Goal: Transaction & Acquisition: Purchase product/service

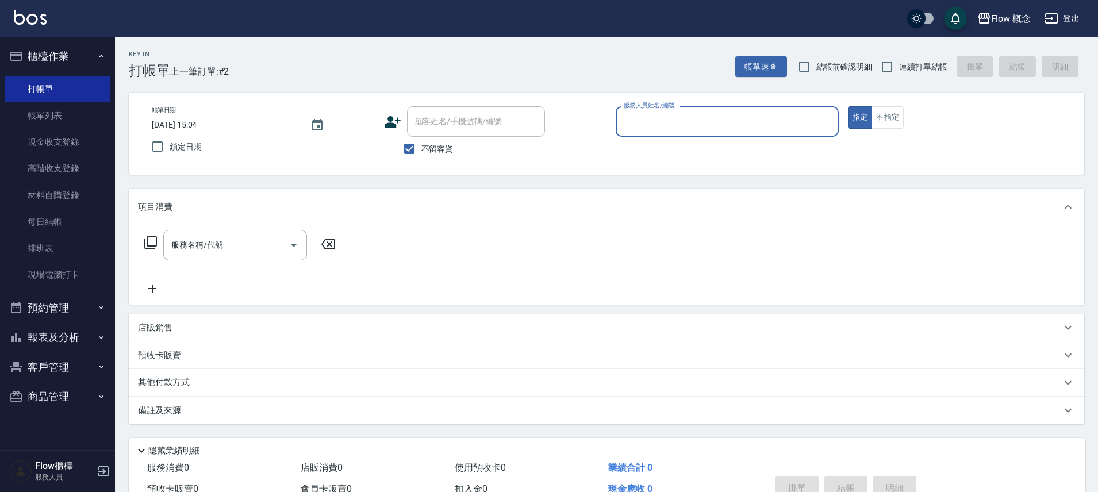
click at [710, 121] on input "服務人員姓名/編號" at bounding box center [727, 121] width 213 height 20
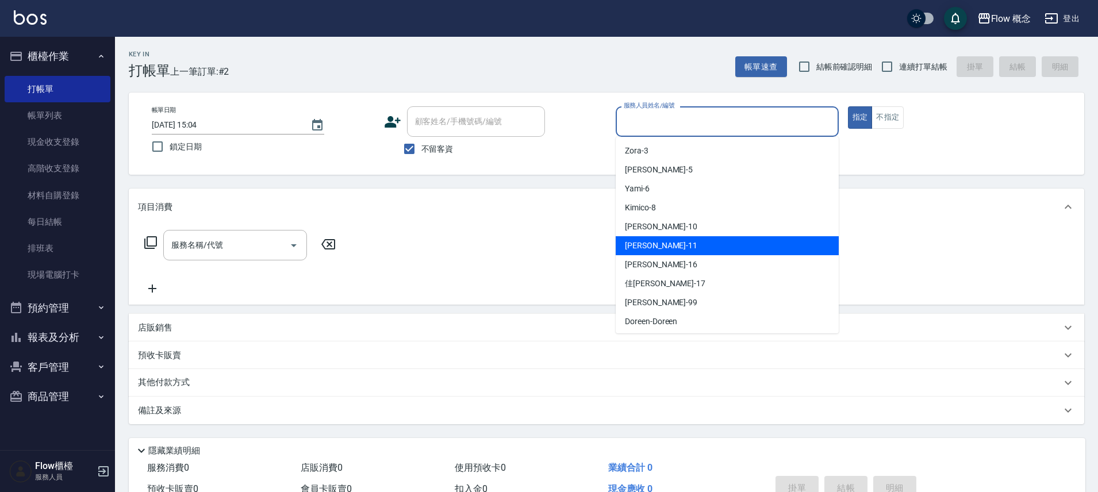
click at [648, 237] on div "[PERSON_NAME] -11" at bounding box center [726, 245] width 223 height 19
type input "[PERSON_NAME]-11"
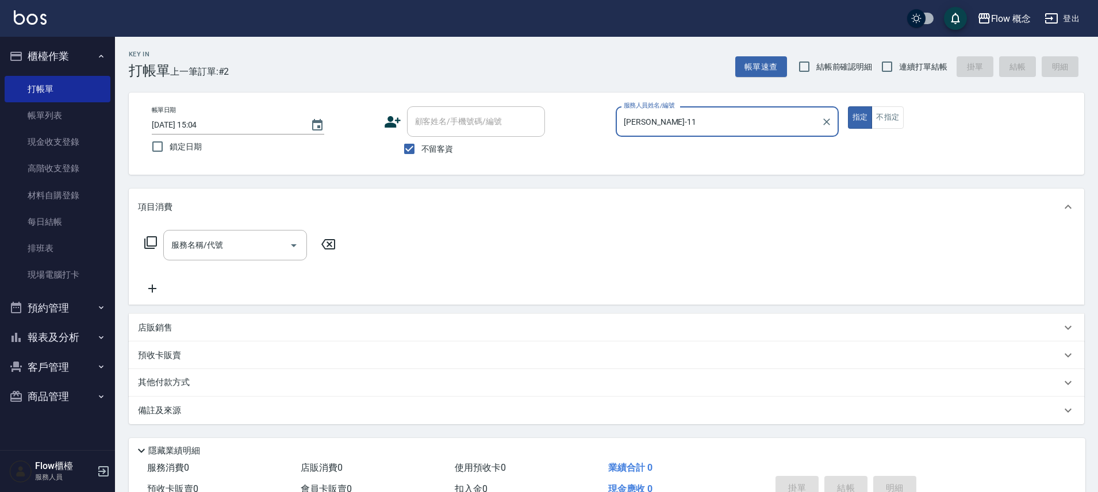
click at [148, 245] on icon at bounding box center [150, 242] width 13 height 13
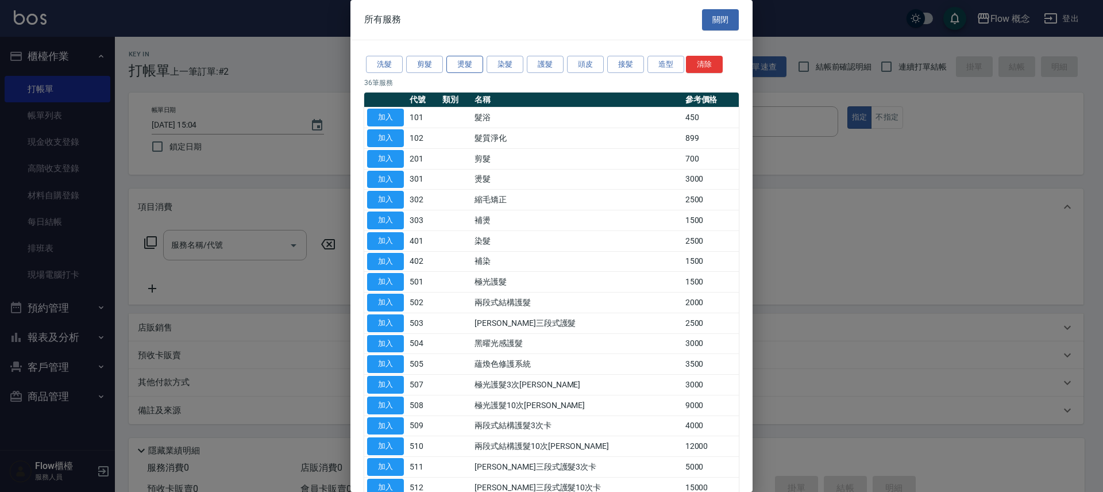
click at [480, 66] on button "燙髮" at bounding box center [464, 65] width 37 height 18
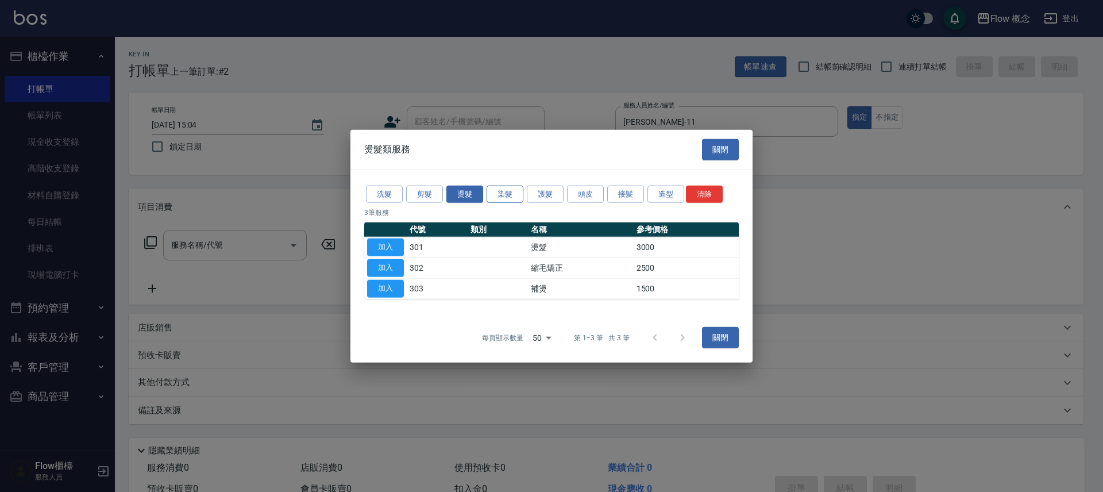
click at [509, 187] on button "染髮" at bounding box center [505, 194] width 37 height 18
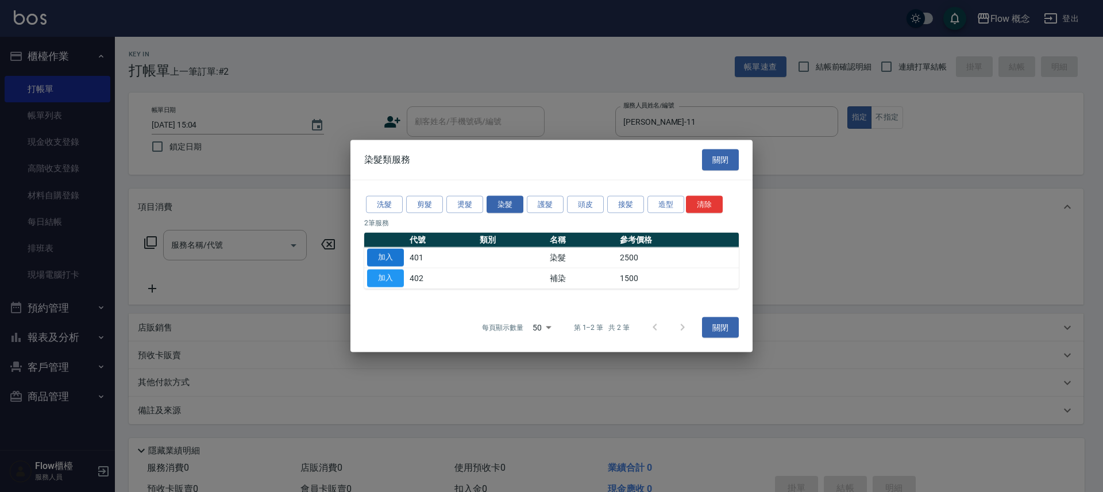
click at [388, 261] on button "加入" at bounding box center [385, 258] width 37 height 18
type input "染髮(401)"
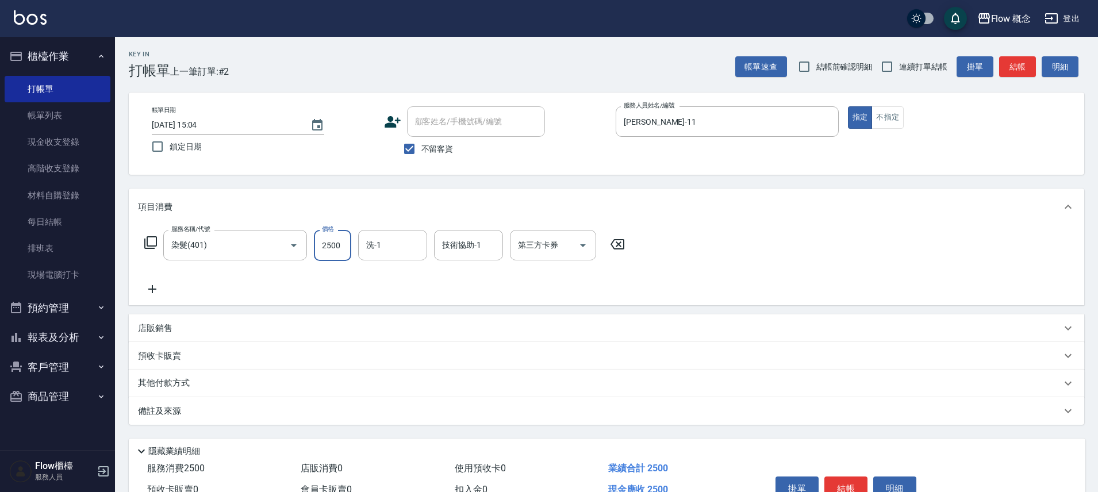
click at [339, 246] on input "2500" at bounding box center [332, 245] width 37 height 31
type input "1500"
click at [173, 330] on div "店販銷售" at bounding box center [599, 328] width 923 height 12
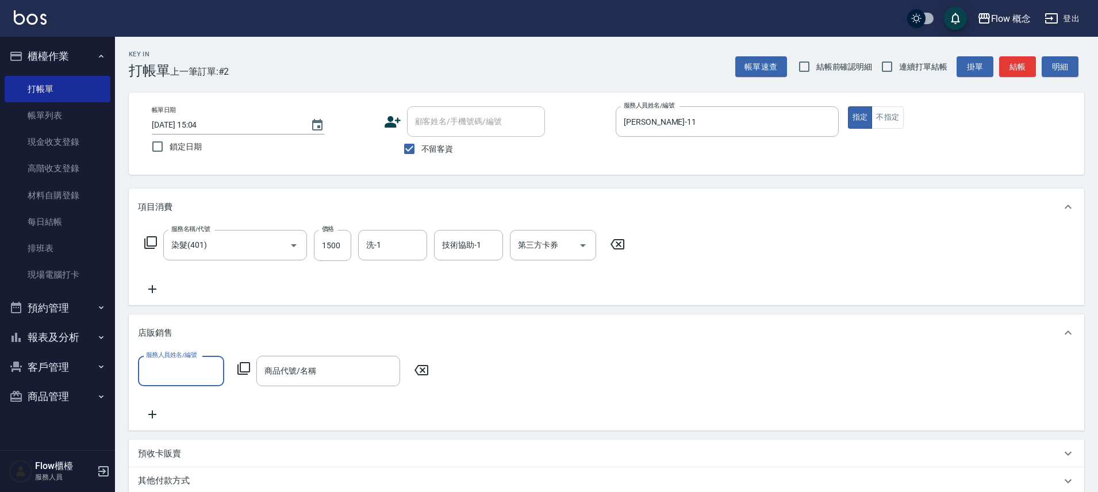
click at [186, 368] on input "服務人員姓名/編號" at bounding box center [181, 371] width 76 height 20
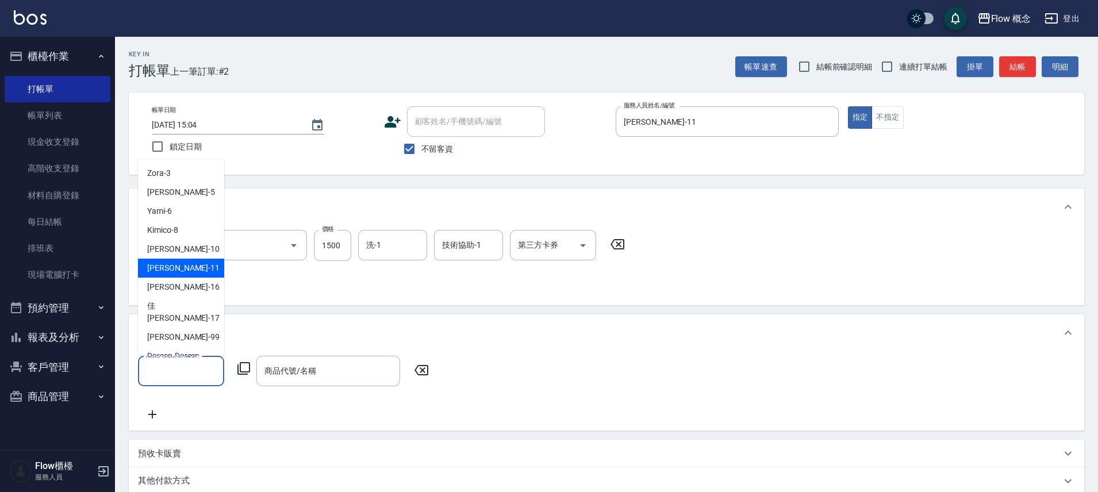
click at [160, 270] on span "[PERSON_NAME] -11" at bounding box center [183, 268] width 72 height 12
type input "[PERSON_NAME]-11"
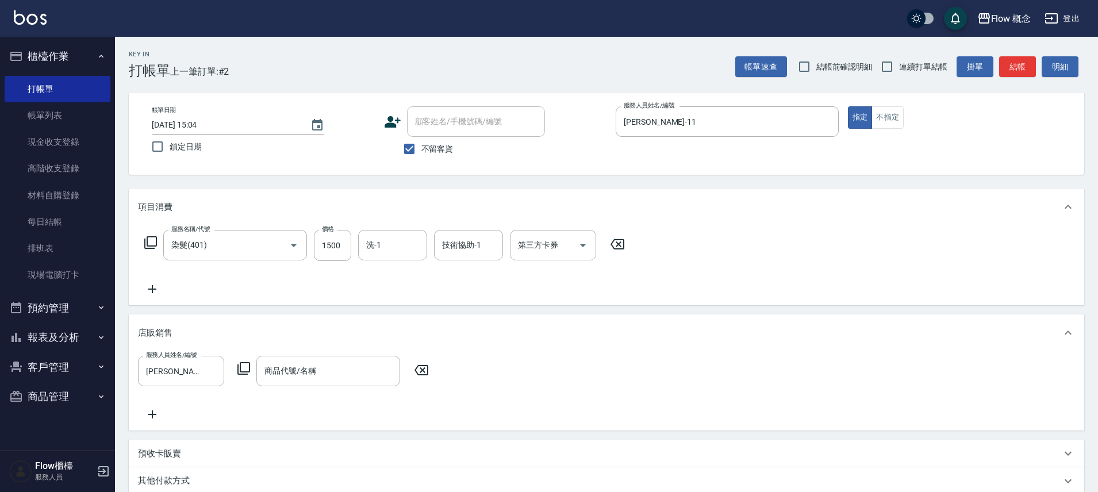
click at [248, 361] on icon at bounding box center [244, 368] width 14 height 14
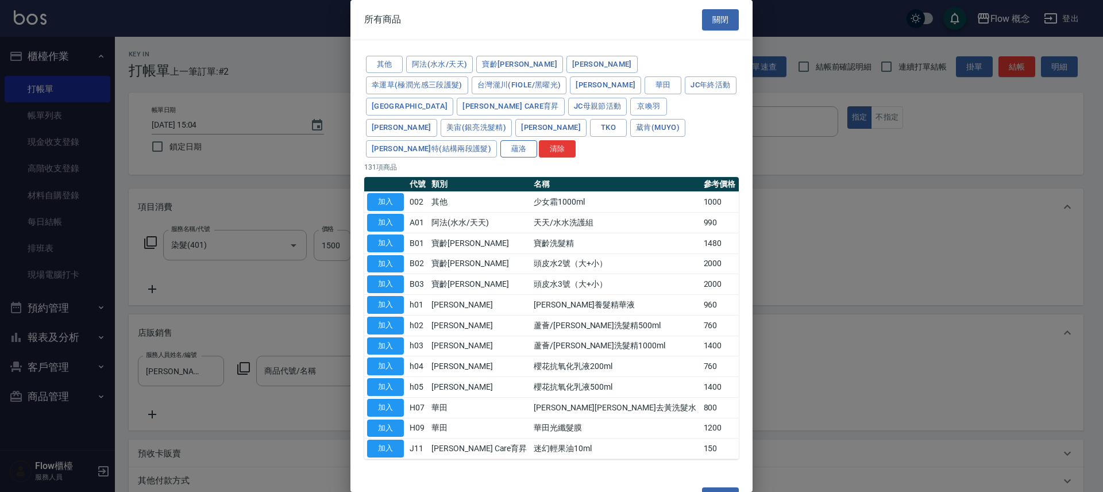
click at [501, 140] on button "蘊洛" at bounding box center [519, 149] width 37 height 18
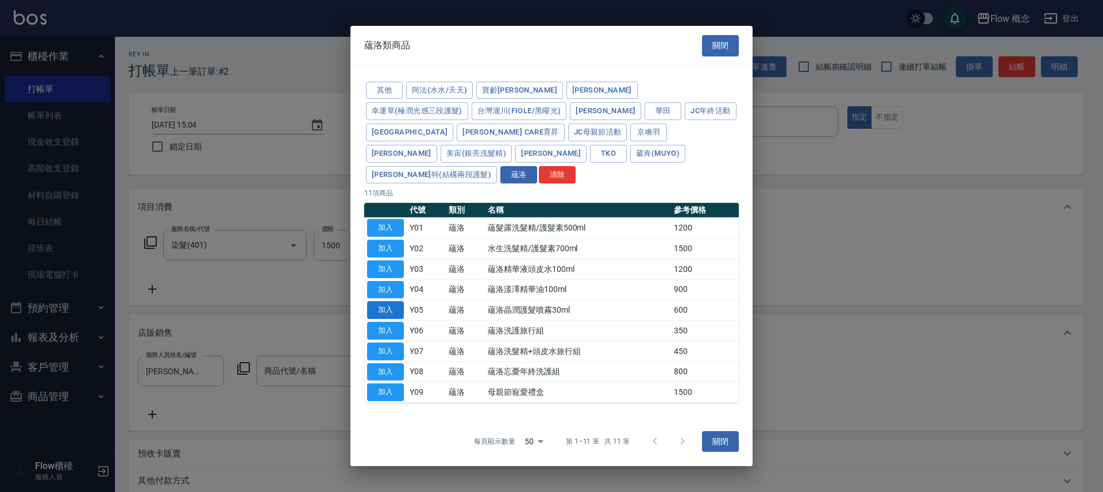
click at [395, 301] on button "加入" at bounding box center [385, 310] width 37 height 18
type input "蘊洛晶潤護髮噴霧30ml"
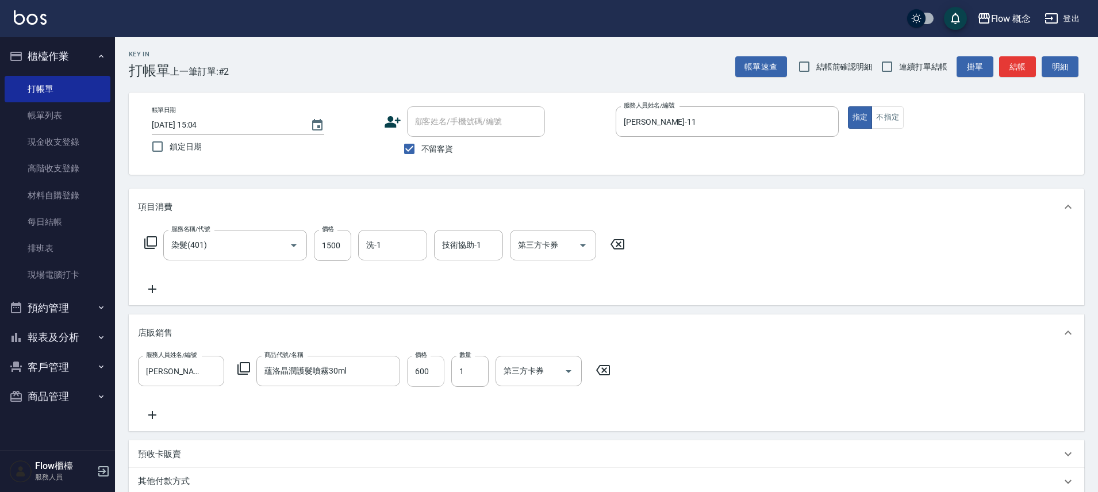
click at [433, 368] on input "600" at bounding box center [425, 371] width 37 height 31
type input "399"
click at [441, 413] on div "服務人員姓名/編號 [PERSON_NAME]-11 服務人員姓名/編號 商品代號/名稱 蘊洛晶潤護髮噴霧30ml 商品代號/名稱 價格 399 價格 數量 …" at bounding box center [606, 389] width 937 height 66
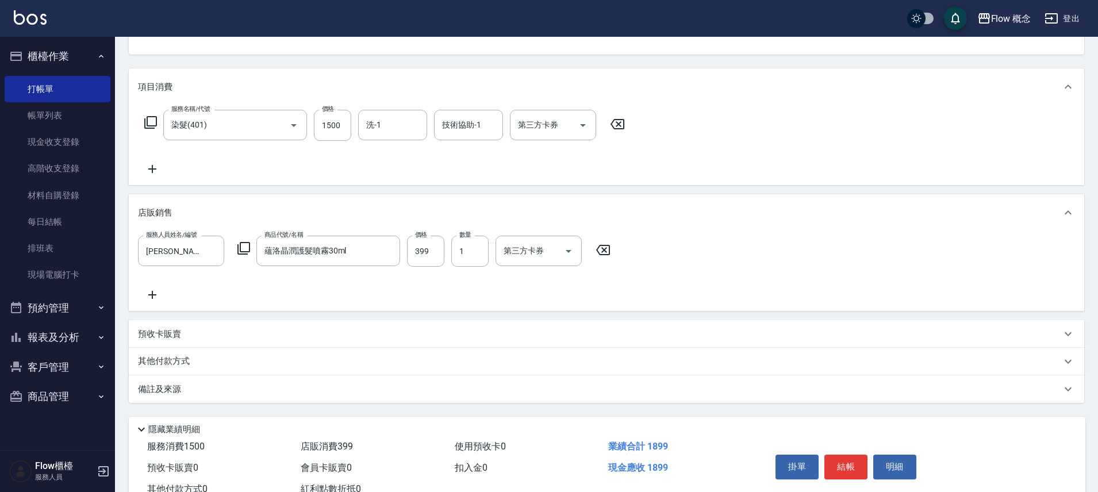
scroll to position [161, 0]
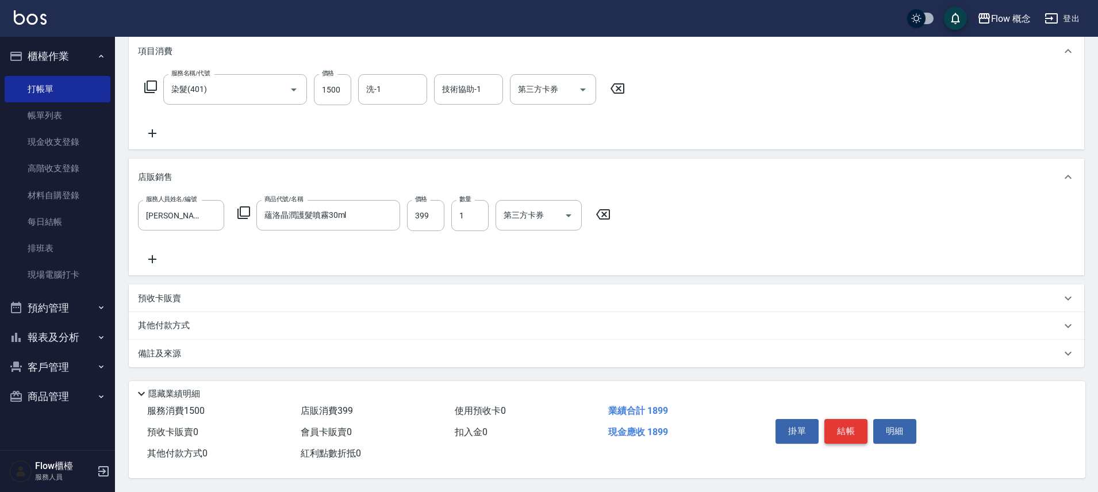
click at [837, 426] on button "結帳" at bounding box center [845, 431] width 43 height 24
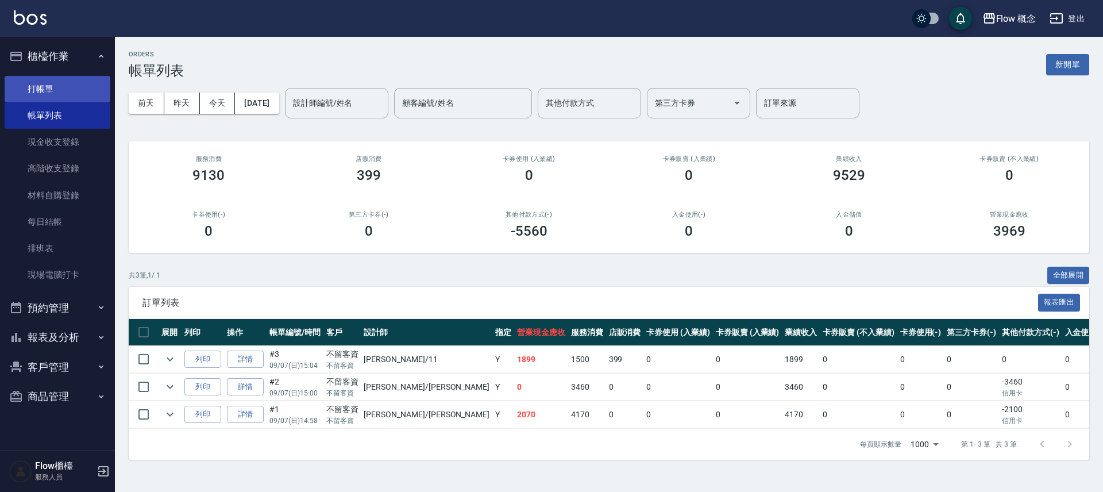
click at [88, 87] on link "打帳單" at bounding box center [58, 89] width 106 height 26
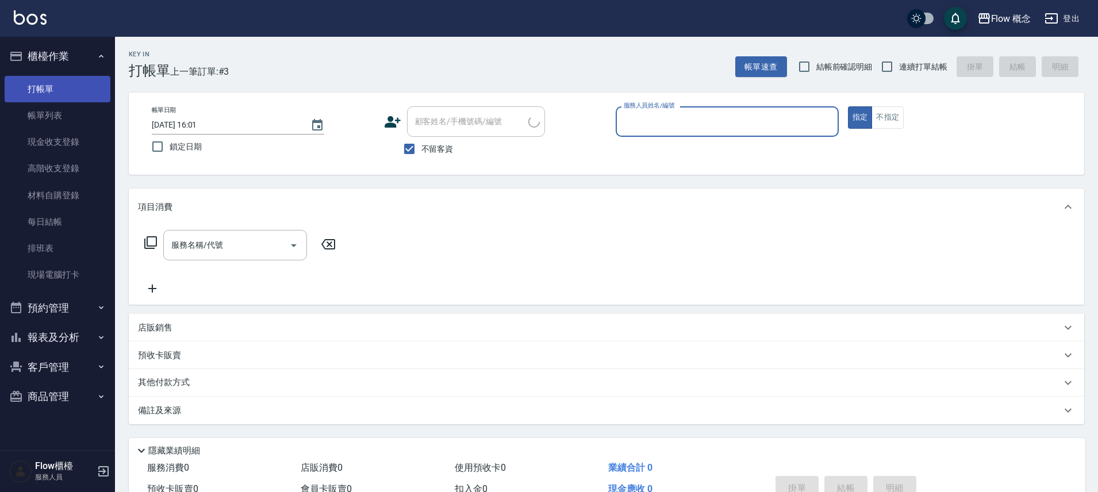
click at [83, 81] on link "打帳單" at bounding box center [58, 89] width 106 height 26
click at [76, 60] on button "櫃檯作業" at bounding box center [58, 56] width 106 height 30
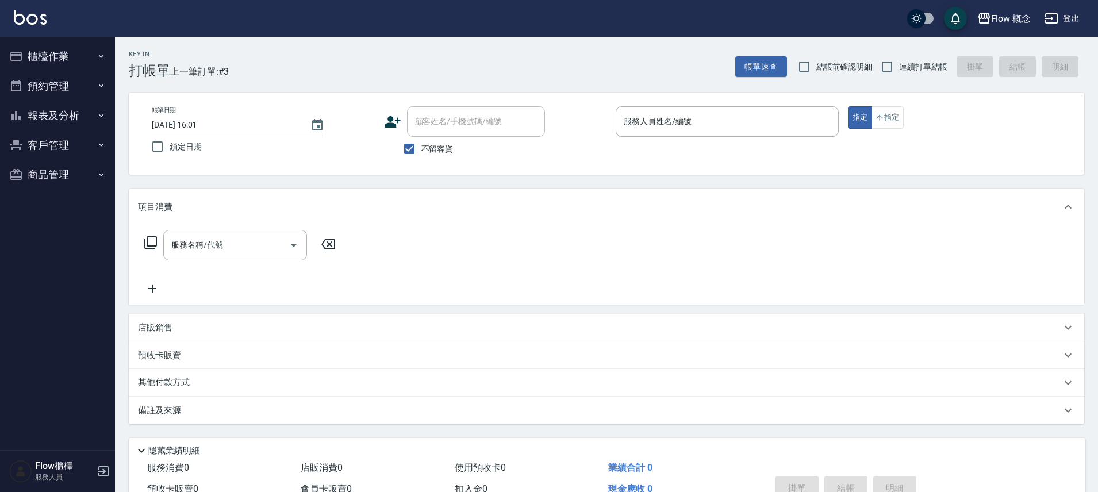
click at [76, 113] on button "報表及分析" at bounding box center [58, 116] width 106 height 30
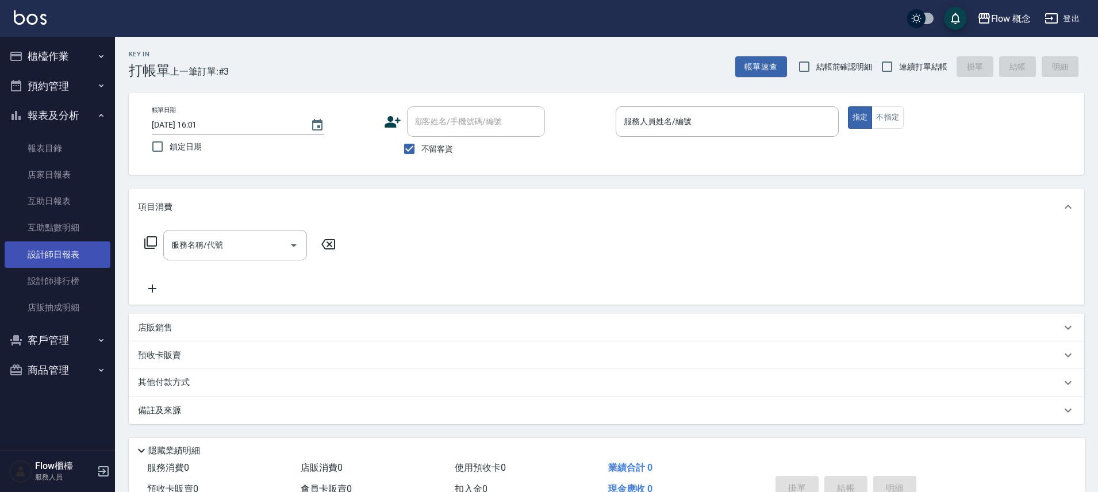
click at [80, 249] on link "設計師日報表" at bounding box center [58, 254] width 106 height 26
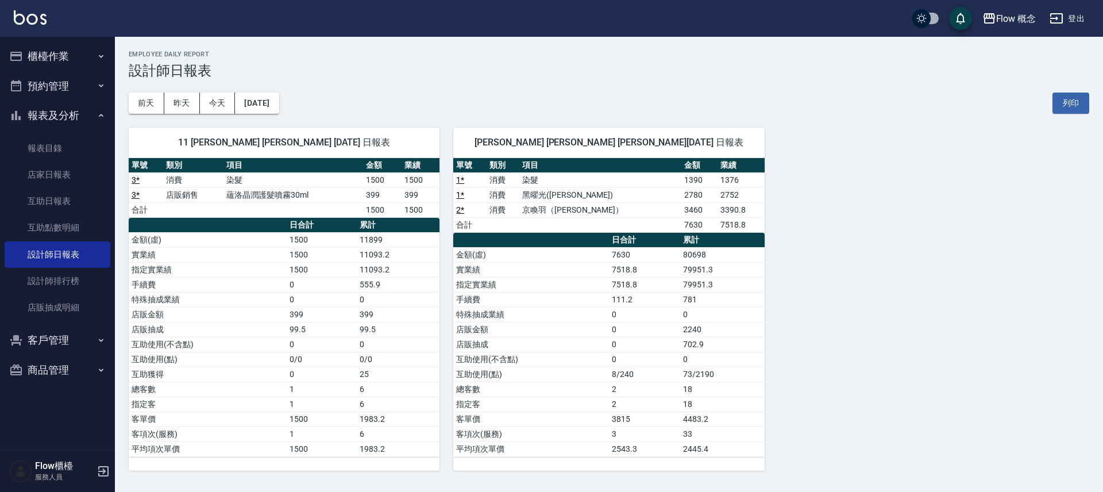
click at [63, 57] on button "櫃檯作業" at bounding box center [58, 56] width 106 height 30
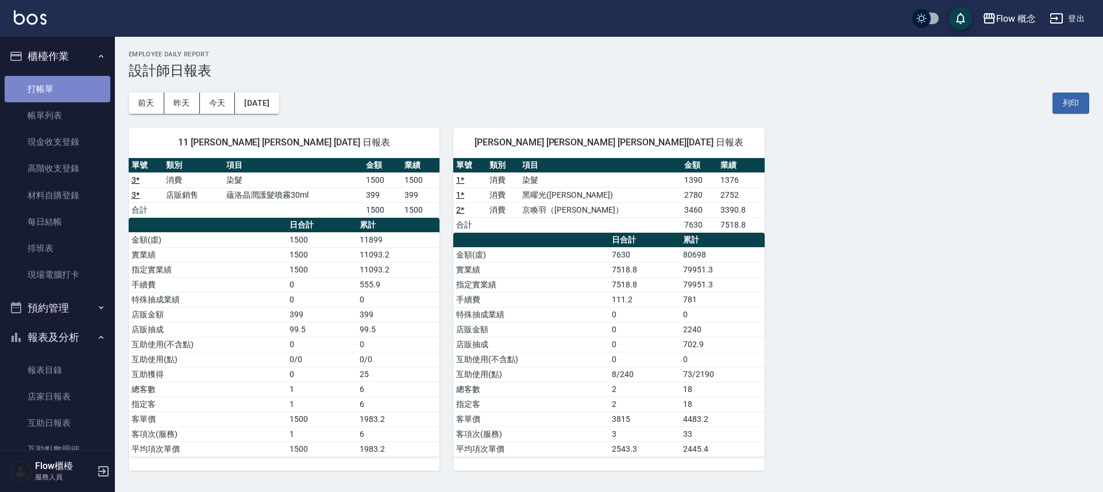
click at [74, 94] on link "打帳單" at bounding box center [58, 89] width 106 height 26
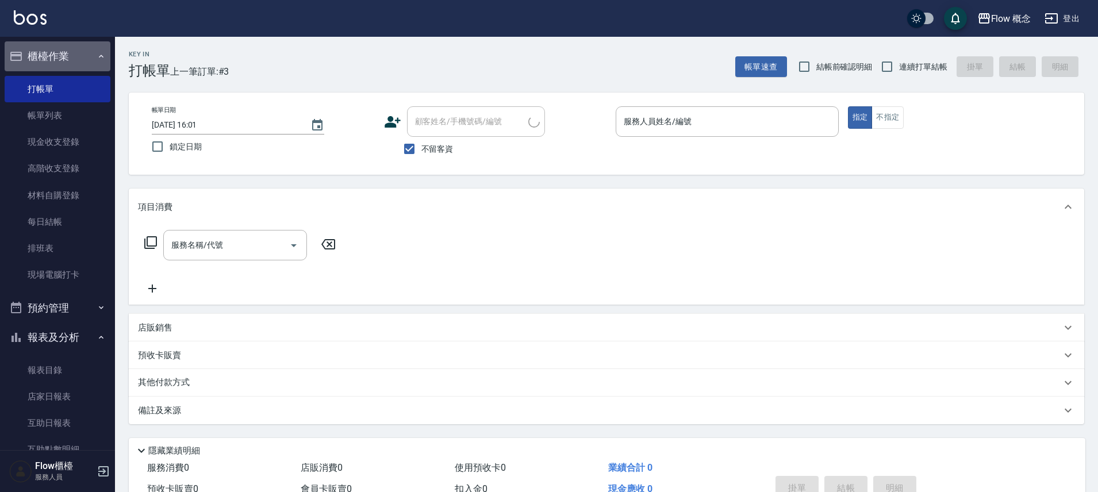
click at [77, 70] on button "櫃檯作業" at bounding box center [58, 56] width 106 height 30
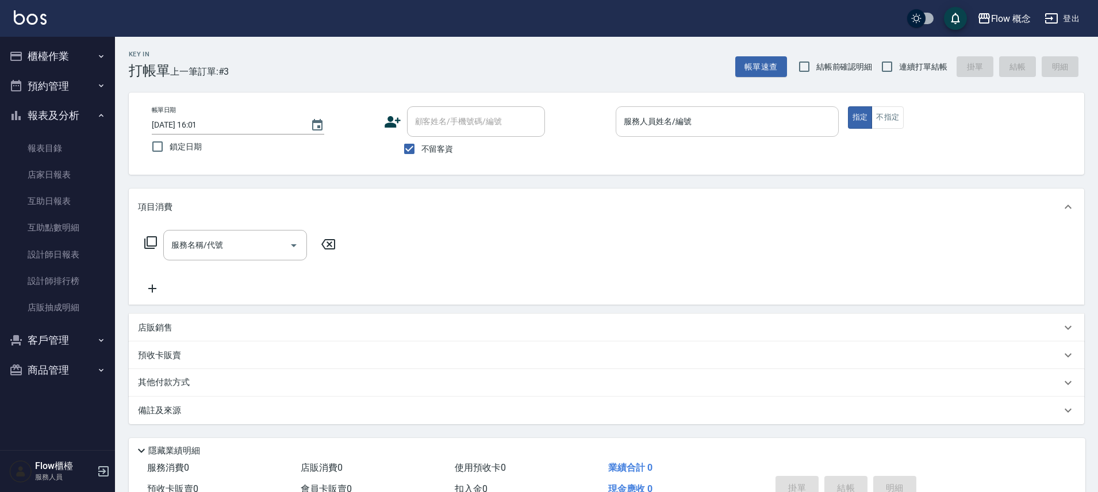
click at [684, 123] on input "服務人員姓名/編號" at bounding box center [727, 121] width 213 height 20
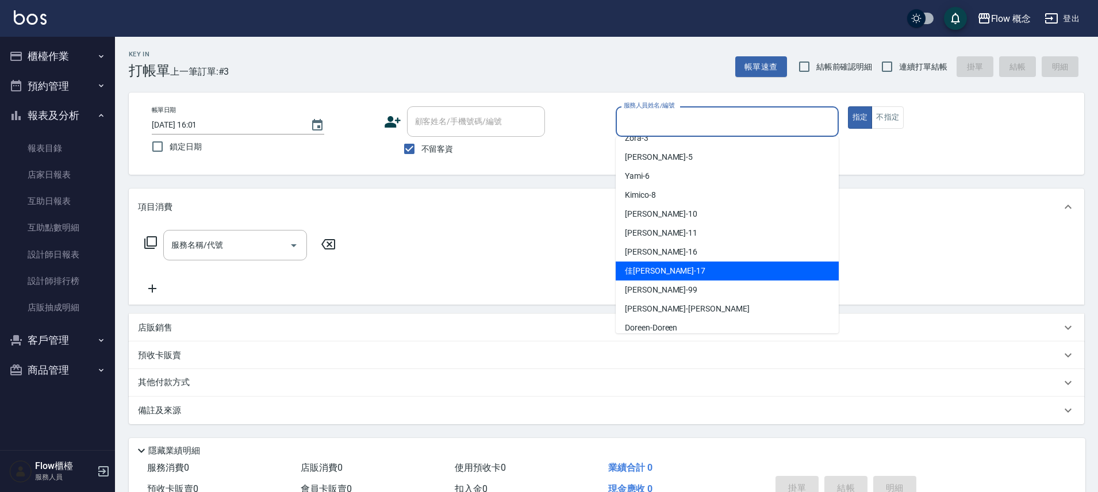
scroll to position [25, 0]
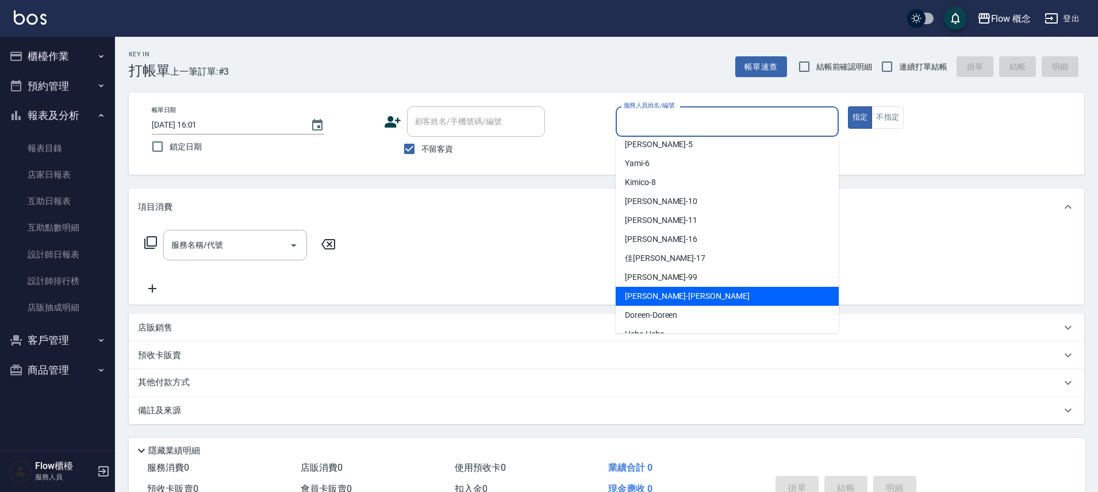
drag, startPoint x: 656, startPoint y: 300, endPoint x: 592, endPoint y: 284, distance: 65.6
click at [657, 299] on span "[PERSON_NAME] -[PERSON_NAME]" at bounding box center [687, 296] width 125 height 12
type input "[PERSON_NAME]"
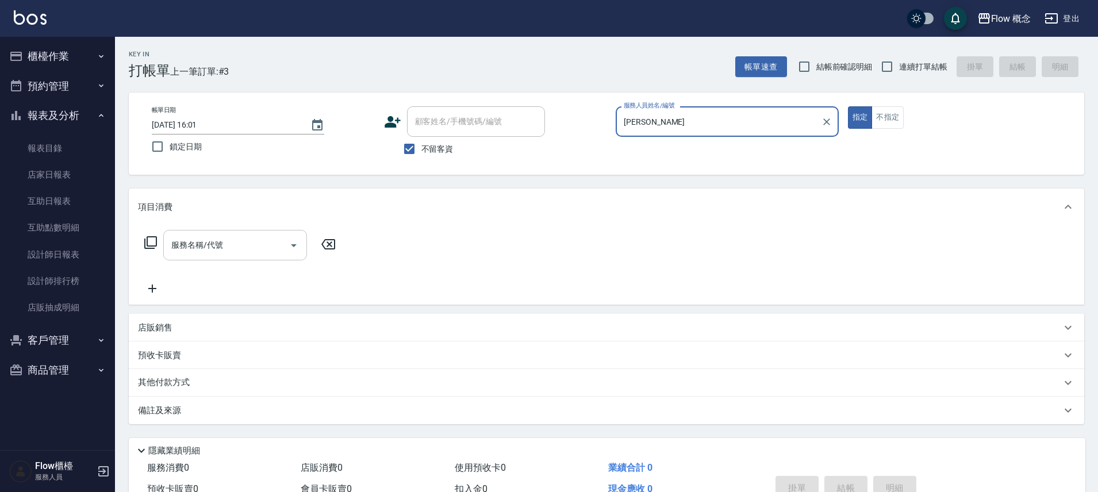
click at [249, 245] on input "服務名稱/代號" at bounding box center [226, 245] width 116 height 20
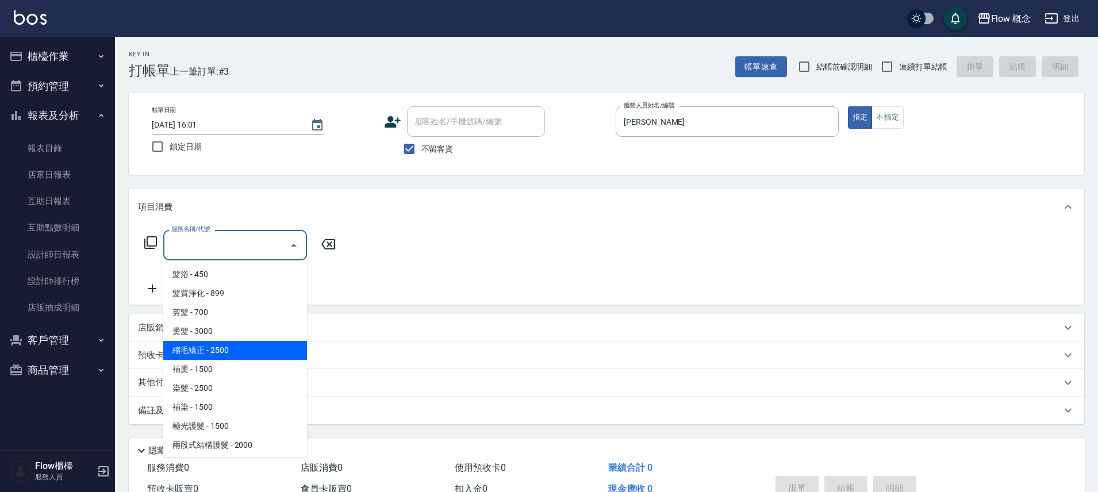
click at [205, 353] on span "縮毛矯正 - 2500" at bounding box center [235, 350] width 144 height 19
type input "縮毛矯正 (302)"
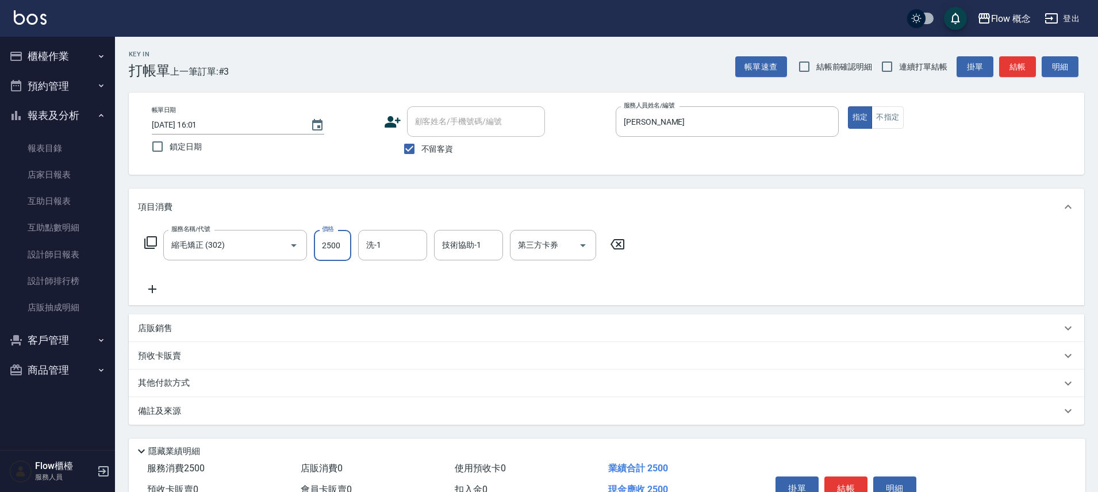
click at [325, 256] on input "2500" at bounding box center [332, 245] width 37 height 31
type input "3960"
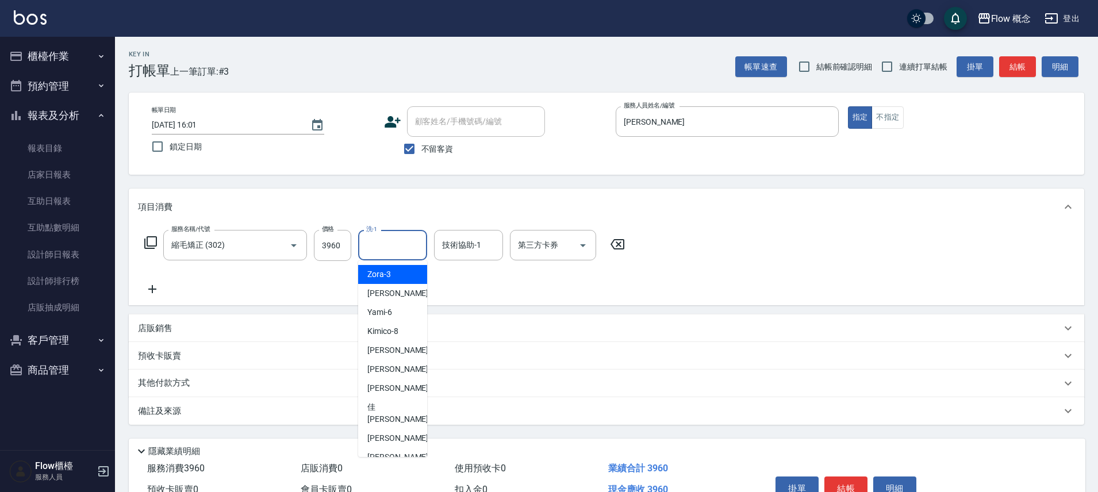
click at [387, 245] on input "洗-1" at bounding box center [392, 245] width 59 height 20
click at [475, 238] on input "技術協助-1" at bounding box center [468, 245] width 59 height 20
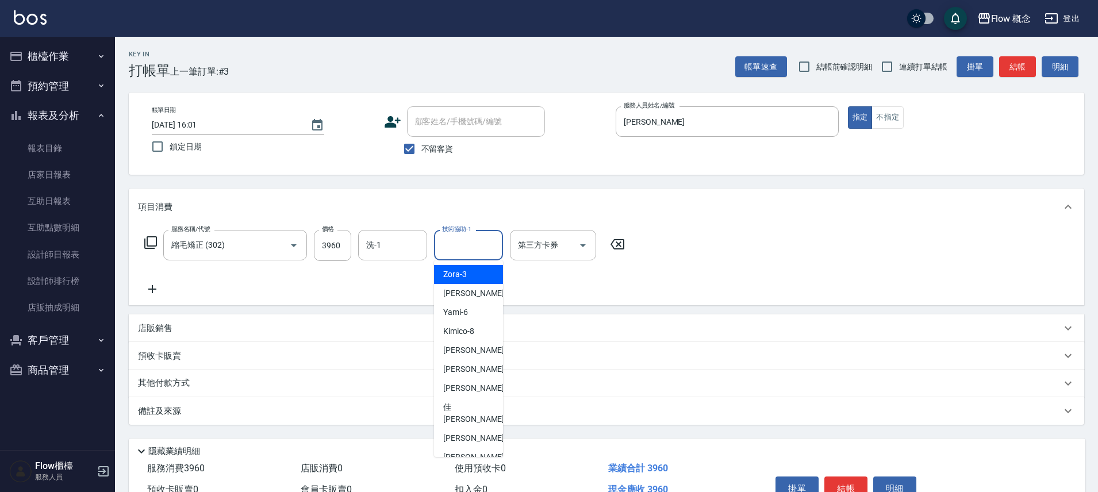
click at [463, 273] on span "Zora -3" at bounding box center [455, 274] width 24 height 12
type input "Zora-3"
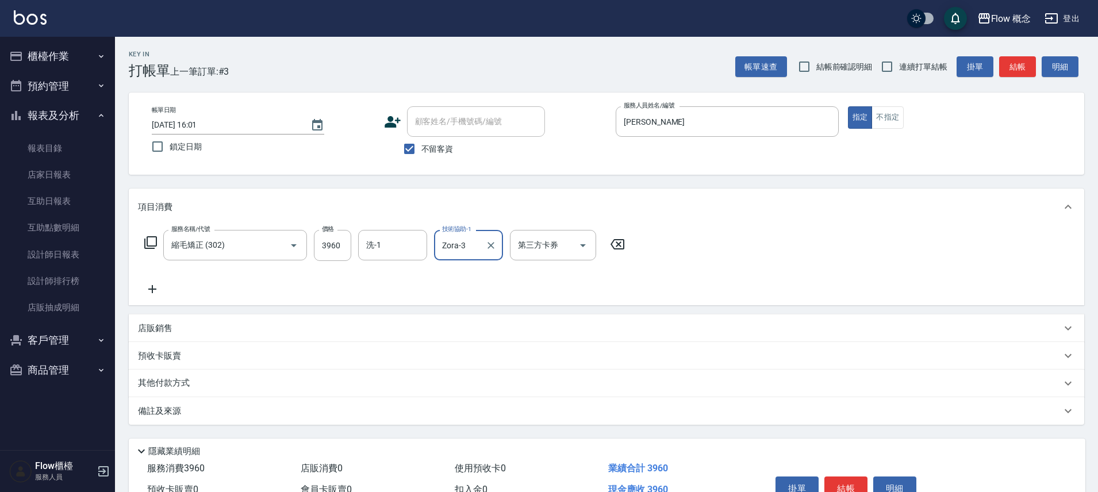
click at [156, 283] on icon at bounding box center [152, 289] width 29 height 14
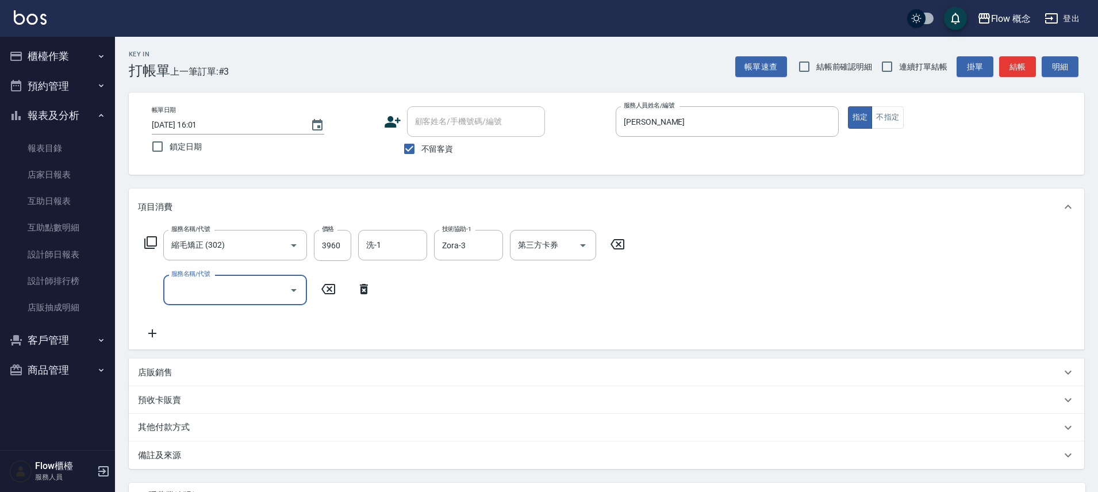
click at [169, 287] on input "服務名稱/代號" at bounding box center [226, 290] width 116 height 20
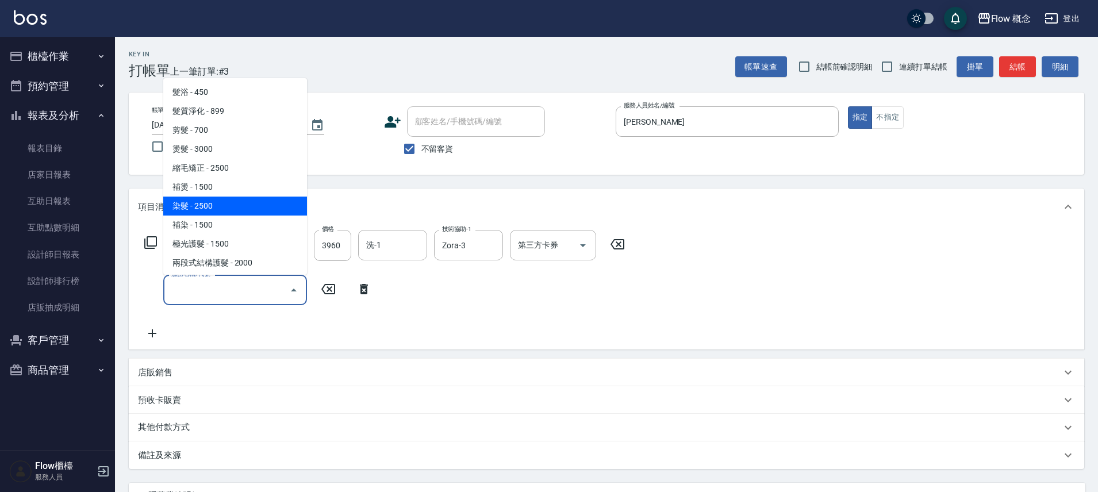
click at [206, 206] on span "染髮 - 2500" at bounding box center [235, 206] width 144 height 19
type input "染髮(401)"
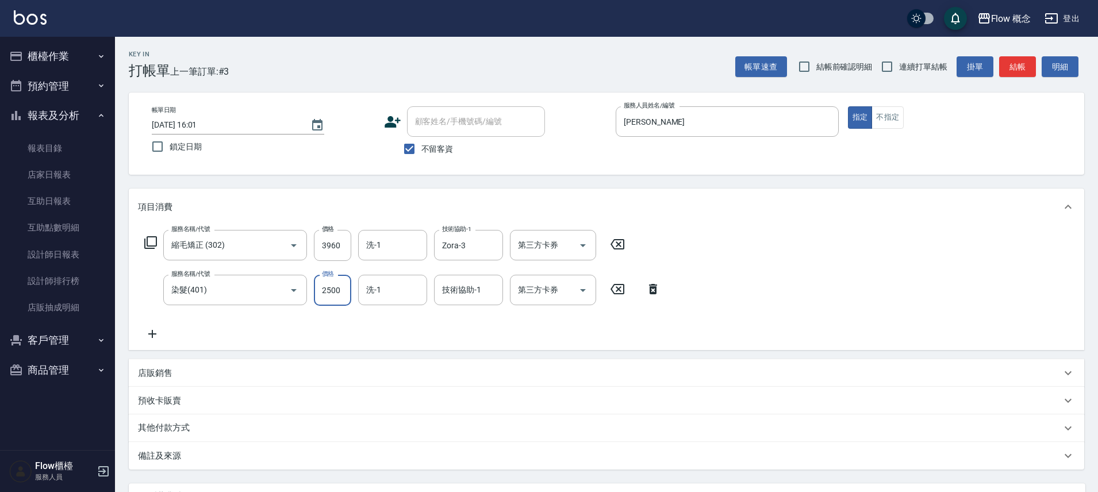
click at [334, 288] on input "2500" at bounding box center [332, 290] width 37 height 31
type input "1980"
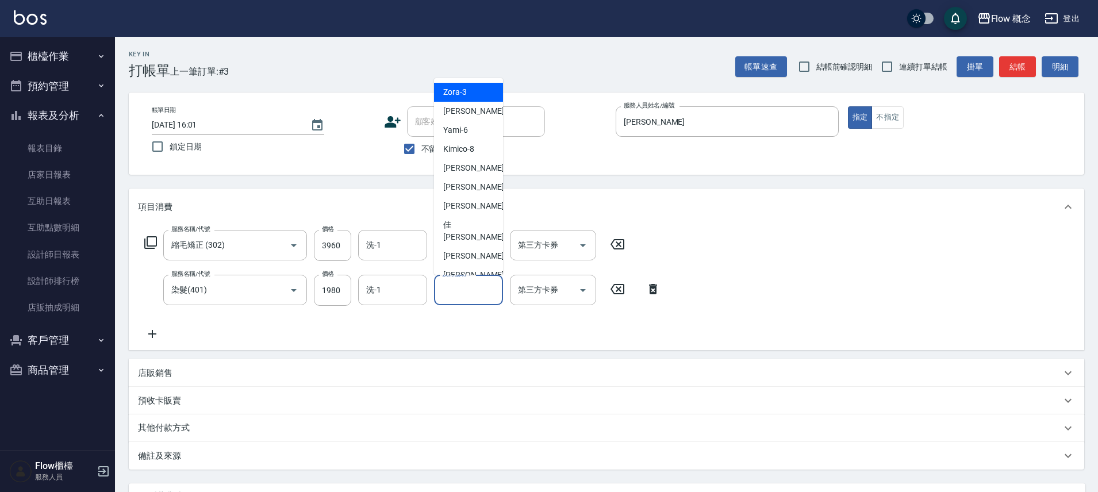
click at [479, 280] on input "技術協助-1" at bounding box center [468, 290] width 59 height 20
click at [460, 228] on span "佳[PERSON_NAME] -17" at bounding box center [479, 231] width 72 height 24
type input "佳[PERSON_NAME]-17"
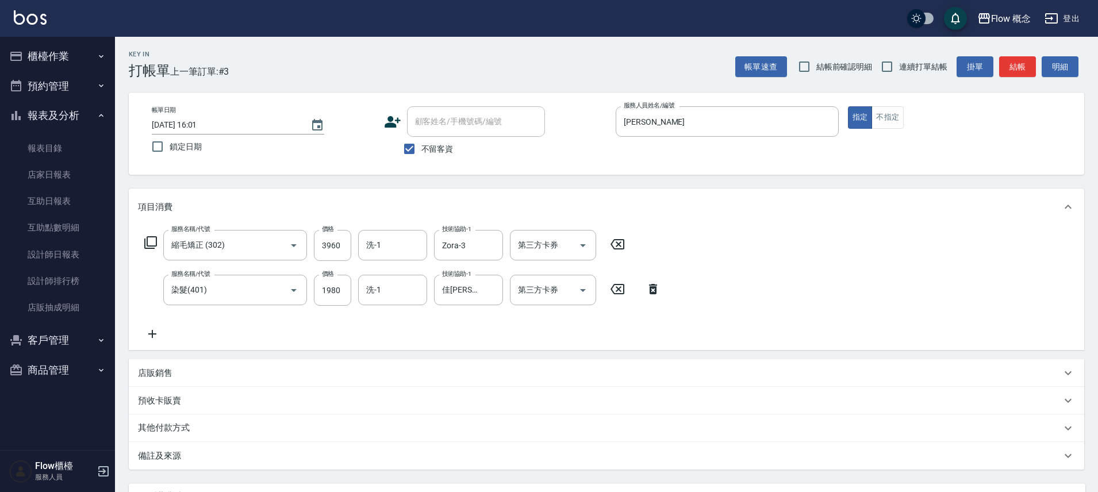
click at [149, 328] on icon at bounding box center [152, 334] width 29 height 14
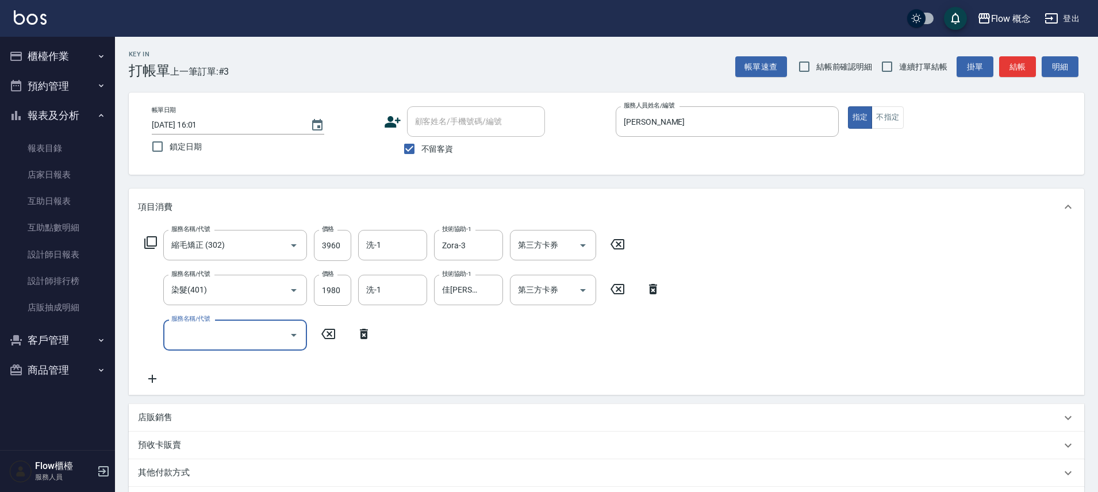
click at [208, 318] on label "服務名稱/代號" at bounding box center [190, 318] width 39 height 9
click at [208, 325] on input "服務名稱/代號" at bounding box center [226, 335] width 116 height 20
click at [211, 325] on input "服務名稱/代號" at bounding box center [226, 335] width 116 height 20
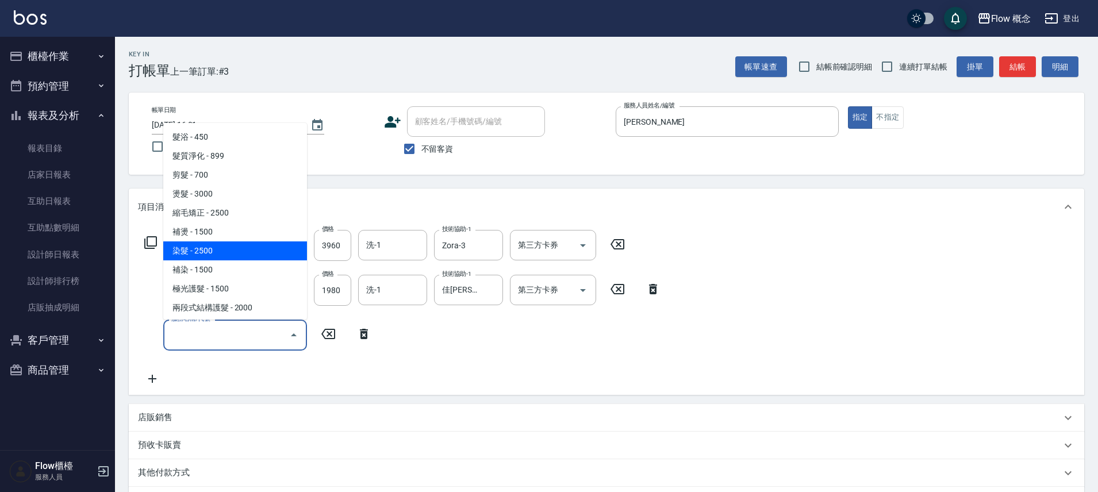
type input "r"
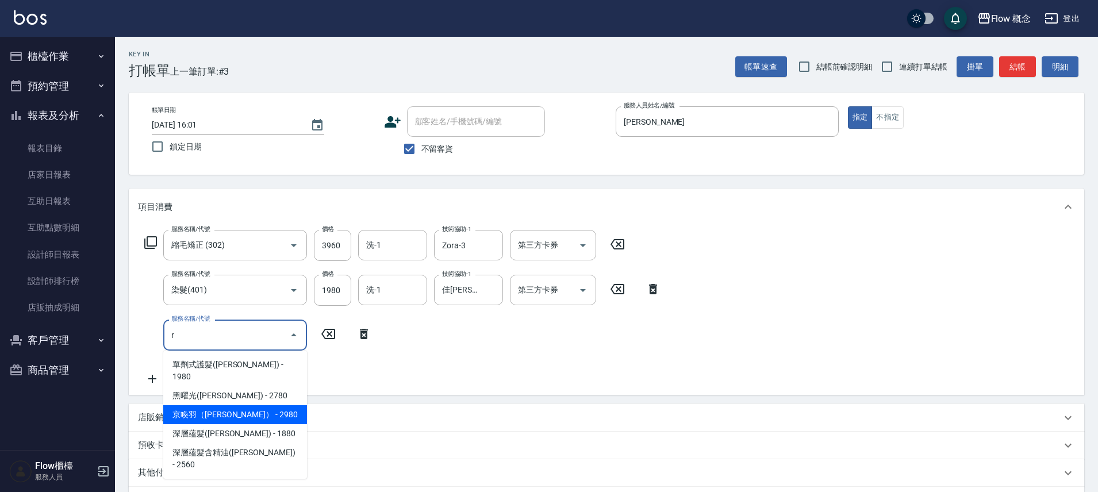
click at [184, 405] on span "京喚羽（[PERSON_NAME]） - 2980" at bounding box center [235, 414] width 144 height 19
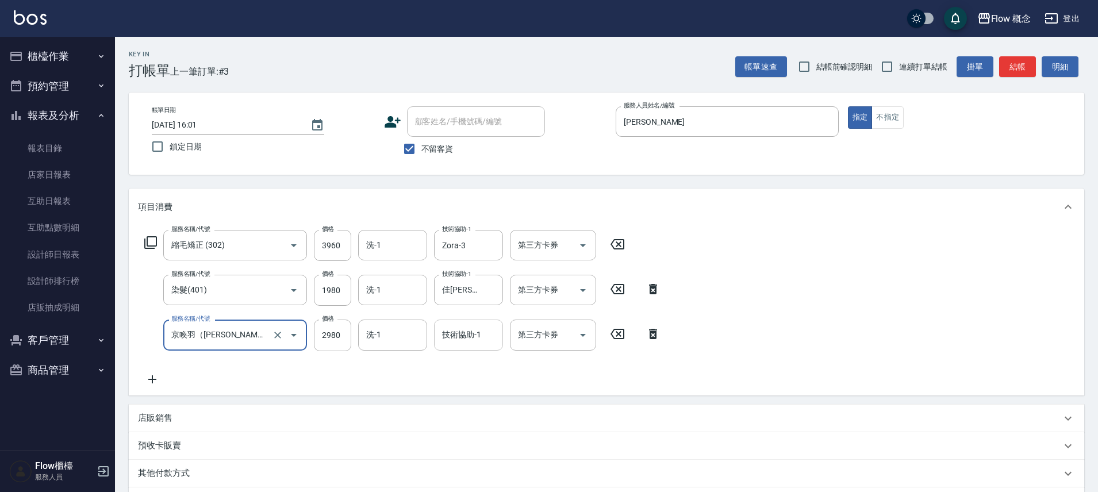
type input "京喚羽（[PERSON_NAME]）(521)"
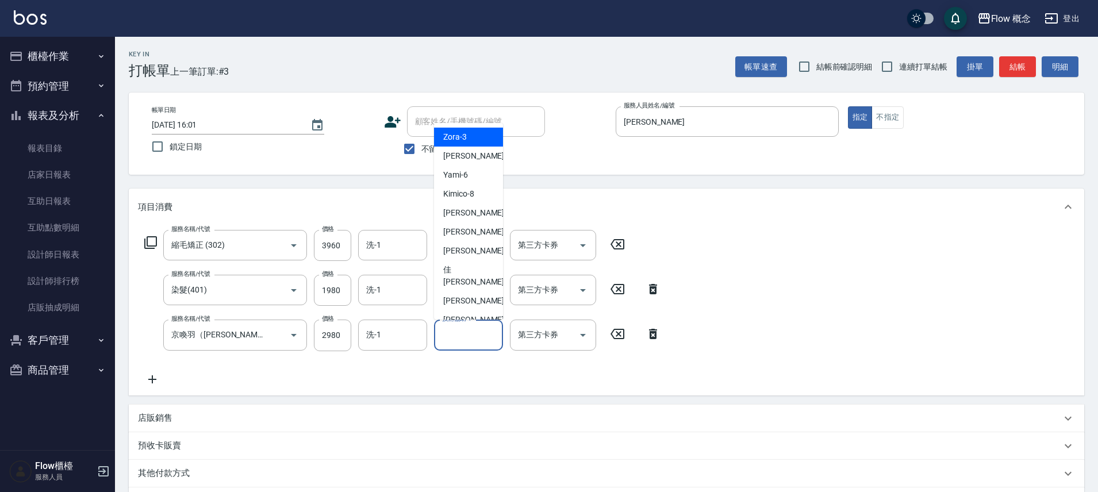
click at [444, 344] on input "技術協助-1" at bounding box center [468, 335] width 59 height 20
click at [472, 264] on div "佳[PERSON_NAME] -17" at bounding box center [468, 275] width 69 height 31
type input "佳[PERSON_NAME]-17"
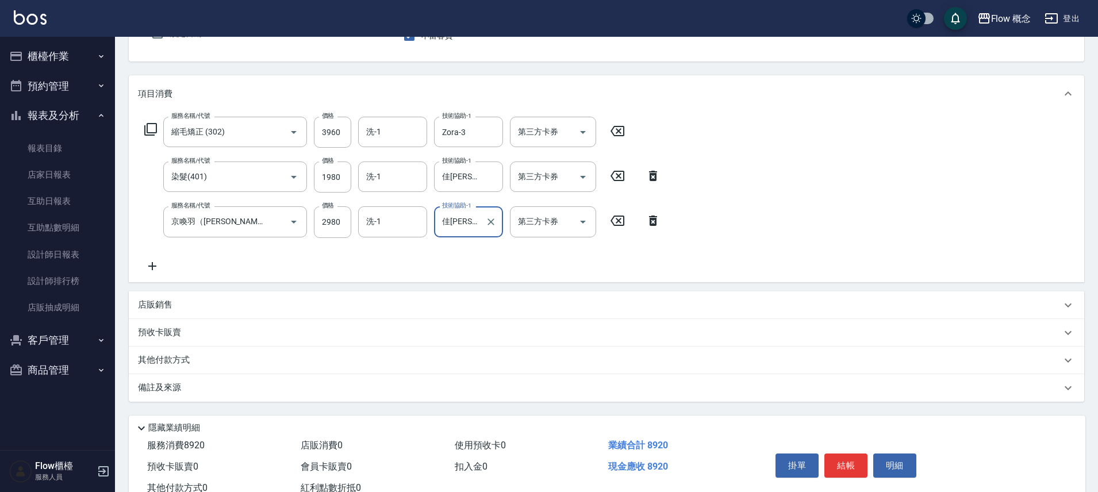
scroll to position [124, 0]
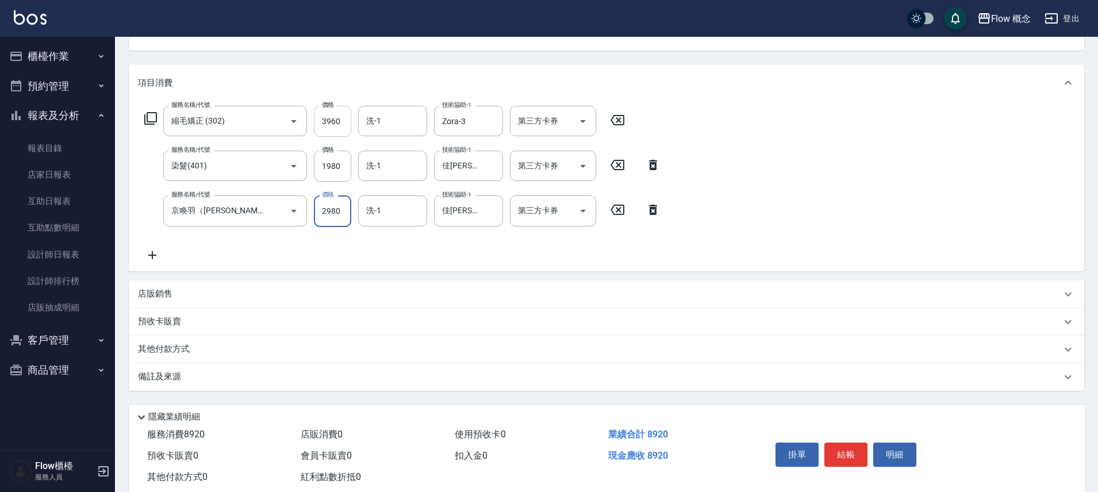
click at [338, 121] on input "3960" at bounding box center [332, 121] width 37 height 31
click at [342, 121] on input "3960" at bounding box center [332, 121] width 37 height 31
click at [344, 122] on input "3960" at bounding box center [332, 121] width 37 height 31
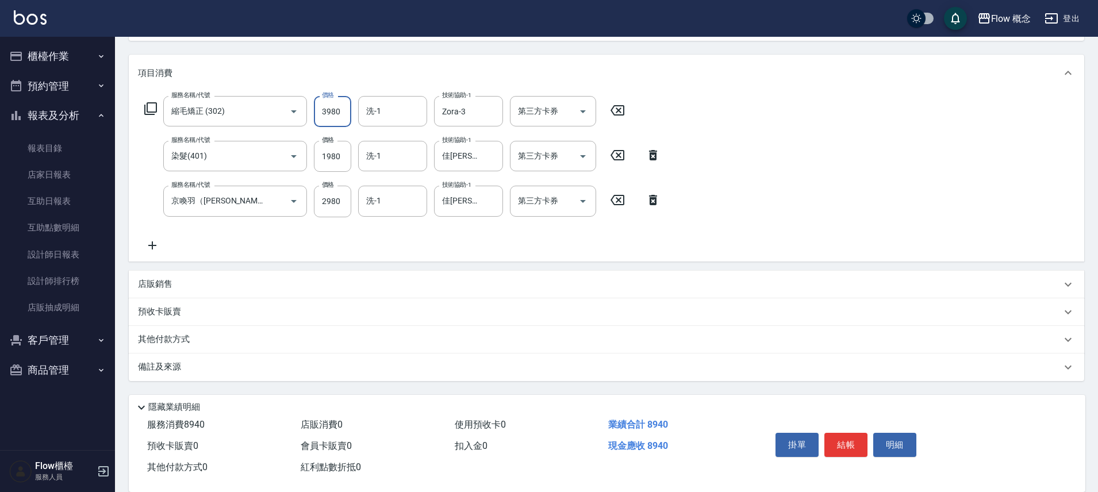
scroll to position [153, 0]
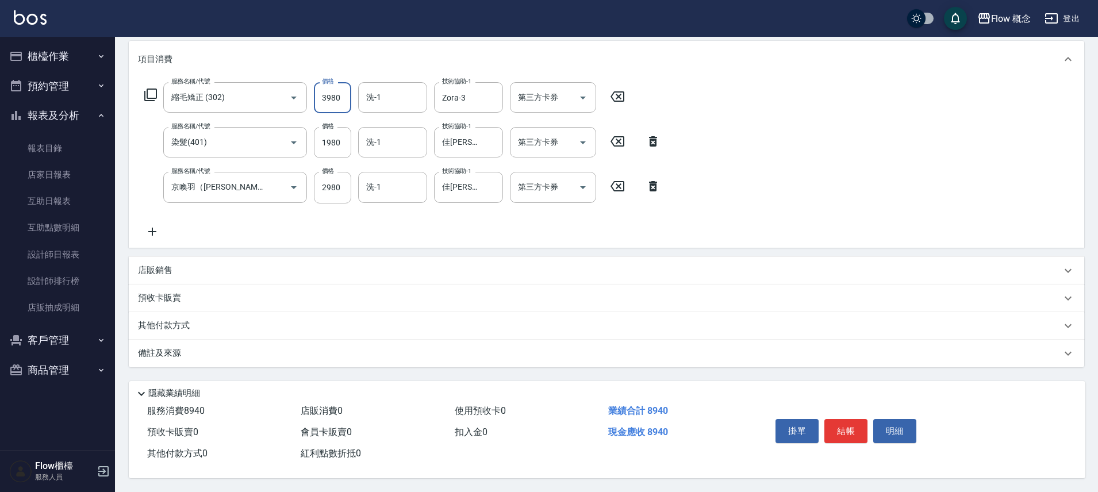
type input "3980"
click at [328, 347] on div "備註及來源" at bounding box center [599, 353] width 923 height 12
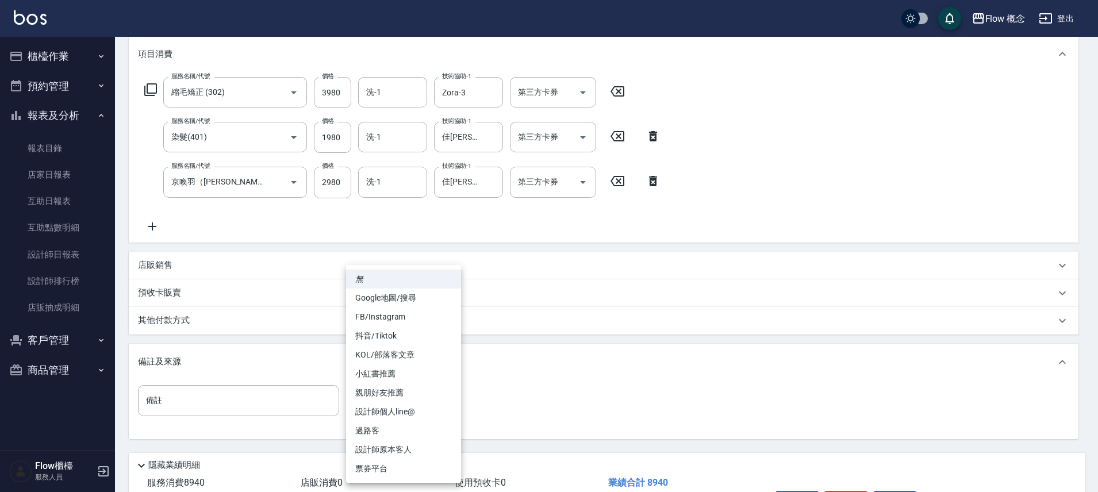
click at [357, 399] on body "Flow 概念 登出 櫃檯作業 打帳單 帳單列表 現金收支登錄 高階收支登錄 材料自購登錄 每日結帳 排班表 現場電腦打卡 預約管理 預約管理 單日預約紀錄 …" at bounding box center [549, 205] width 1098 height 717
click at [554, 275] on div at bounding box center [551, 246] width 1103 height 492
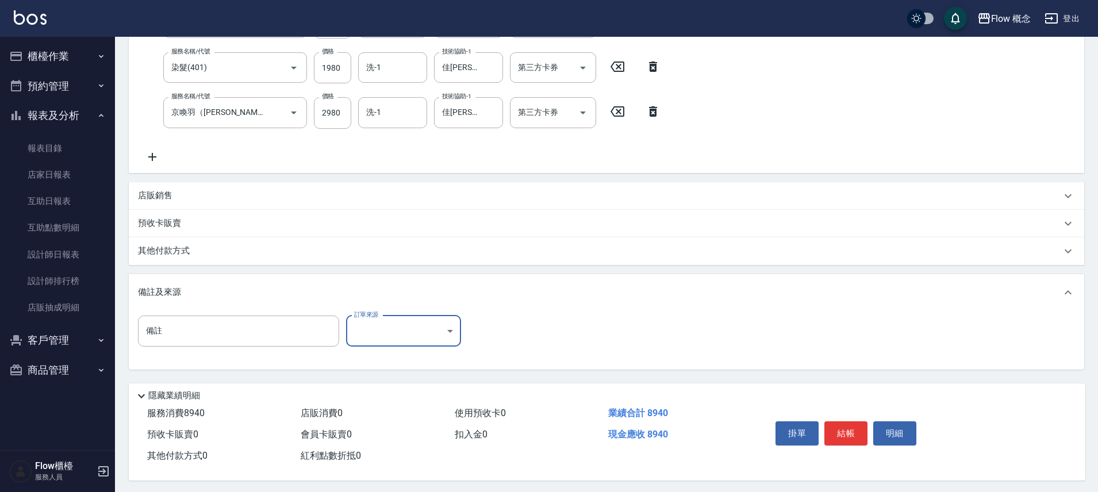
scroll to position [230, 0]
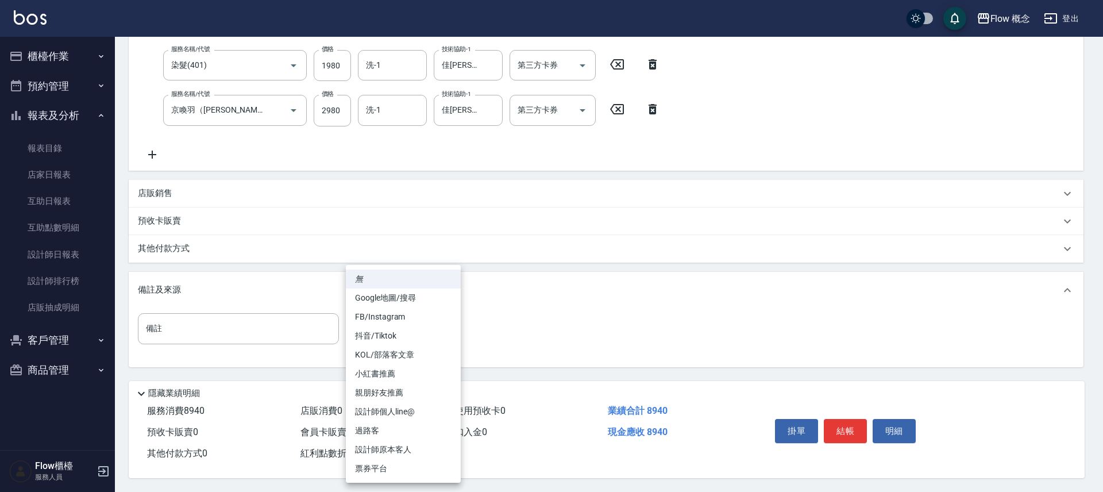
click at [398, 322] on body "Flow 概念 登出 櫃檯作業 打帳單 帳單列表 現金收支登錄 高階收支登錄 材料自購登錄 每日結帳 排班表 現場電腦打卡 預約管理 預約管理 單日預約紀錄 …" at bounding box center [551, 133] width 1103 height 717
click at [398, 322] on li "FB/Instagram" at bounding box center [403, 316] width 115 height 19
type input "FB/Instagram"
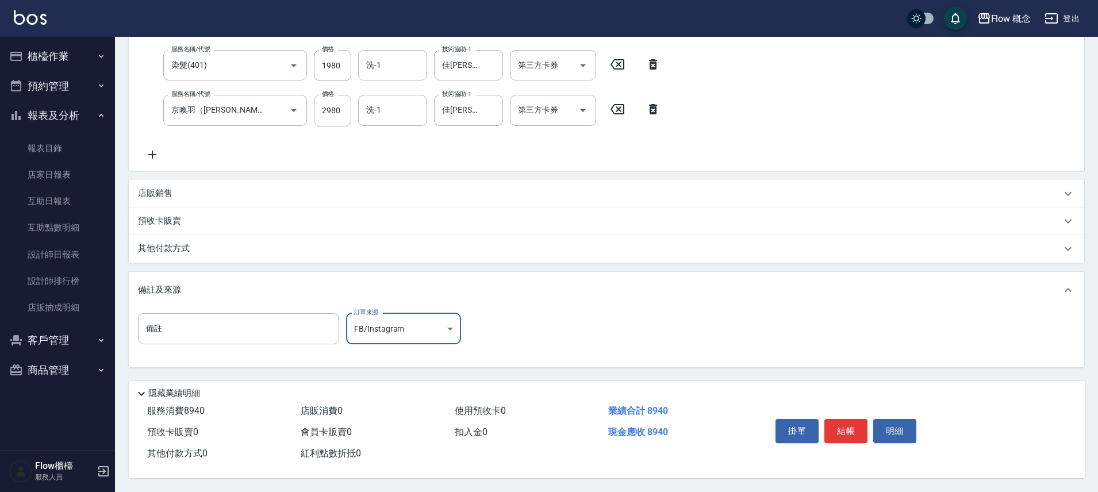
click at [231, 242] on div "其他付款方式" at bounding box center [599, 248] width 923 height 13
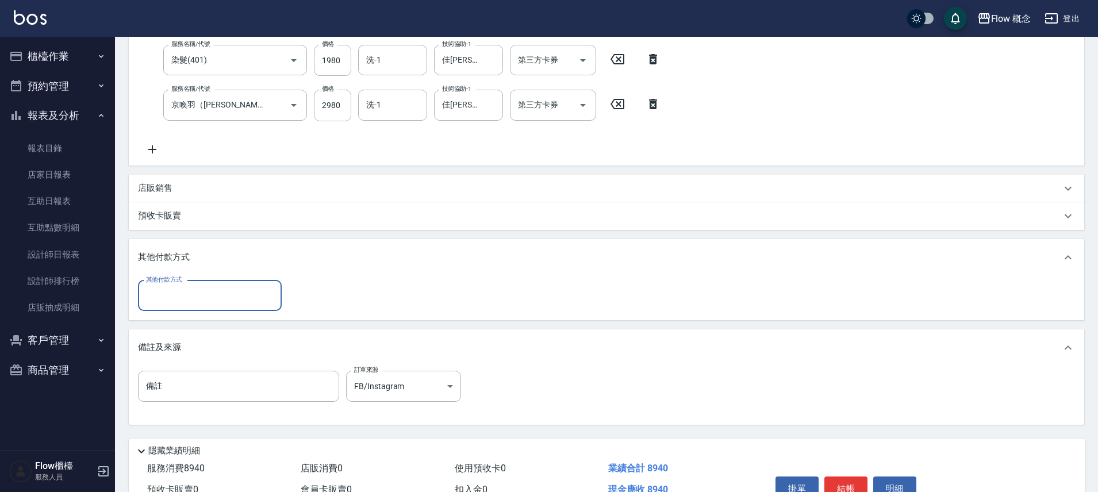
scroll to position [0, 0]
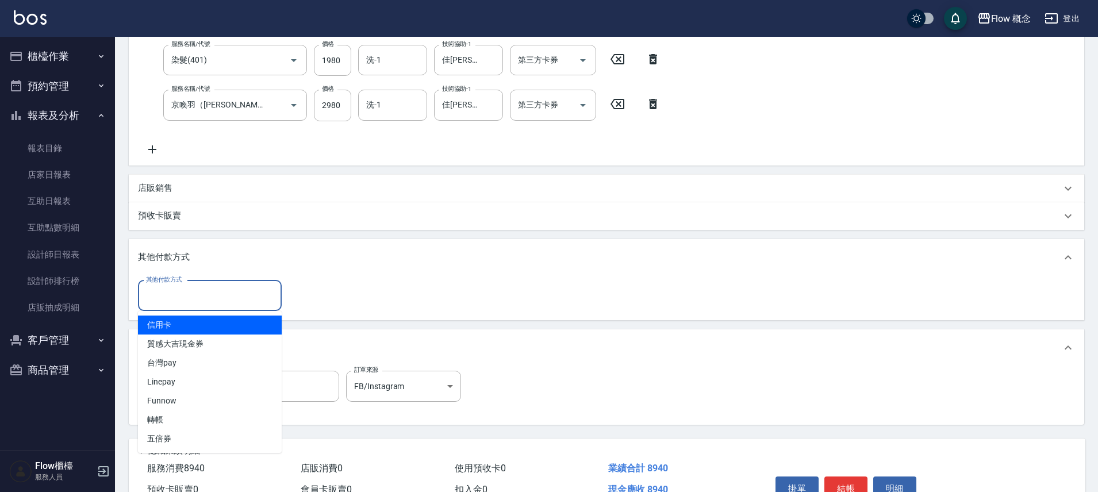
click at [244, 294] on input "其他付款方式" at bounding box center [209, 296] width 133 height 20
click at [209, 321] on span "信用卡" at bounding box center [210, 324] width 144 height 19
type input "信用卡"
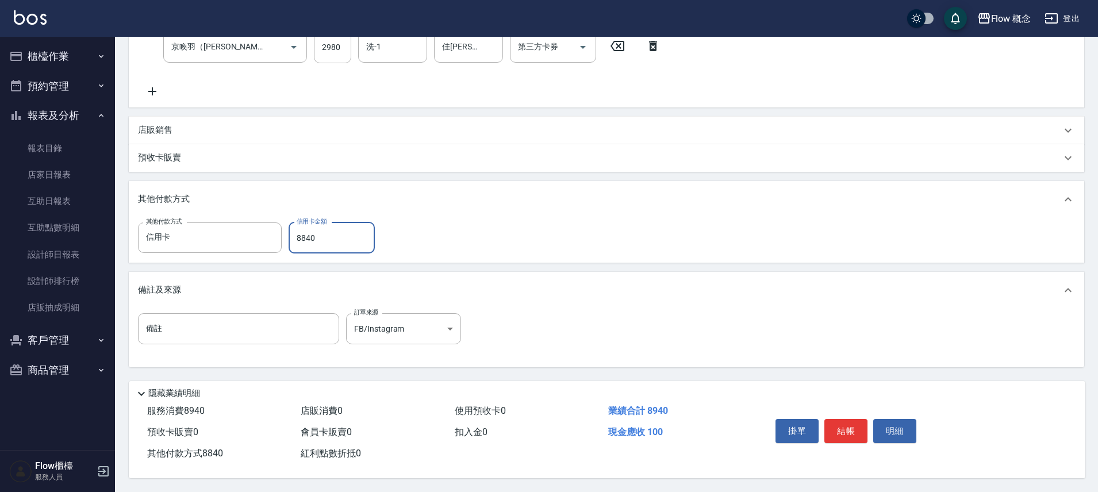
scroll to position [293, 0]
type input "8840"
click at [827, 426] on button "結帳" at bounding box center [845, 431] width 43 height 24
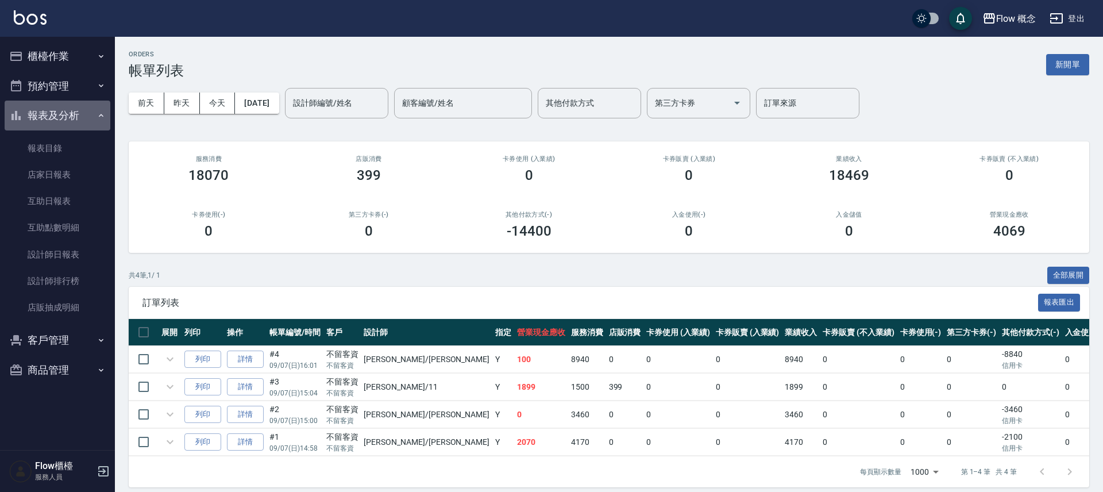
click at [63, 123] on button "報表及分析" at bounding box center [58, 116] width 106 height 30
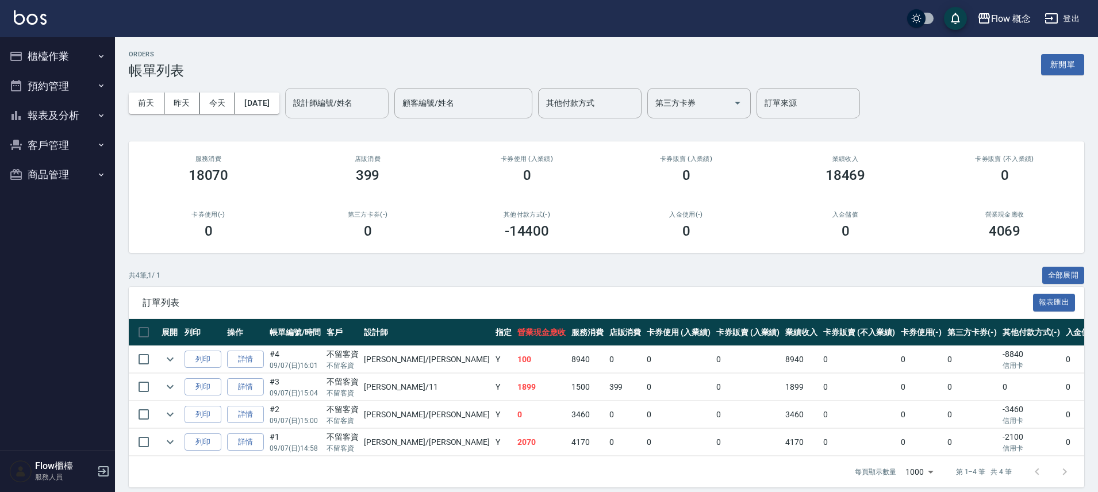
click at [324, 103] on input "設計師編號/姓名" at bounding box center [336, 103] width 93 height 20
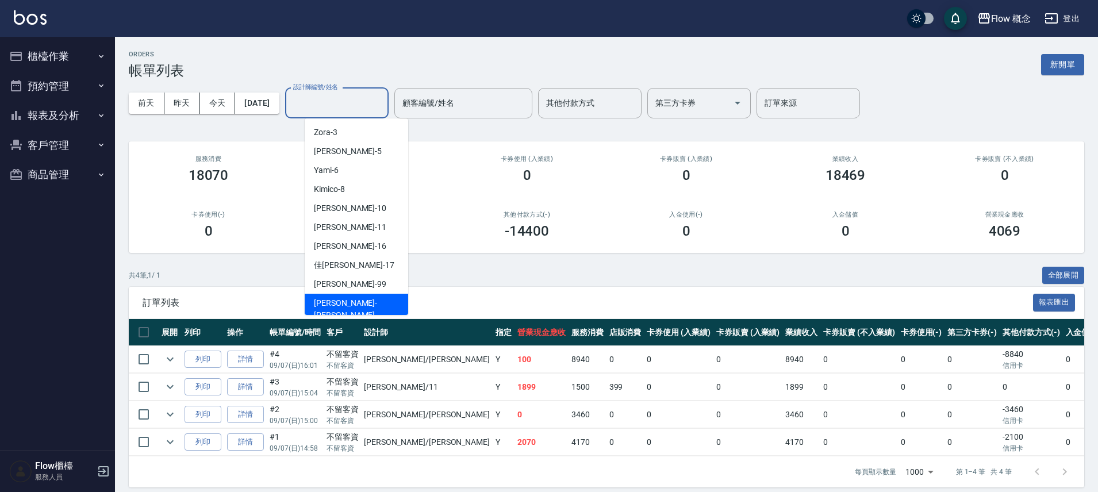
click at [317, 310] on div "[PERSON_NAME] -[PERSON_NAME]" at bounding box center [356, 309] width 103 height 31
type input "[PERSON_NAME]"
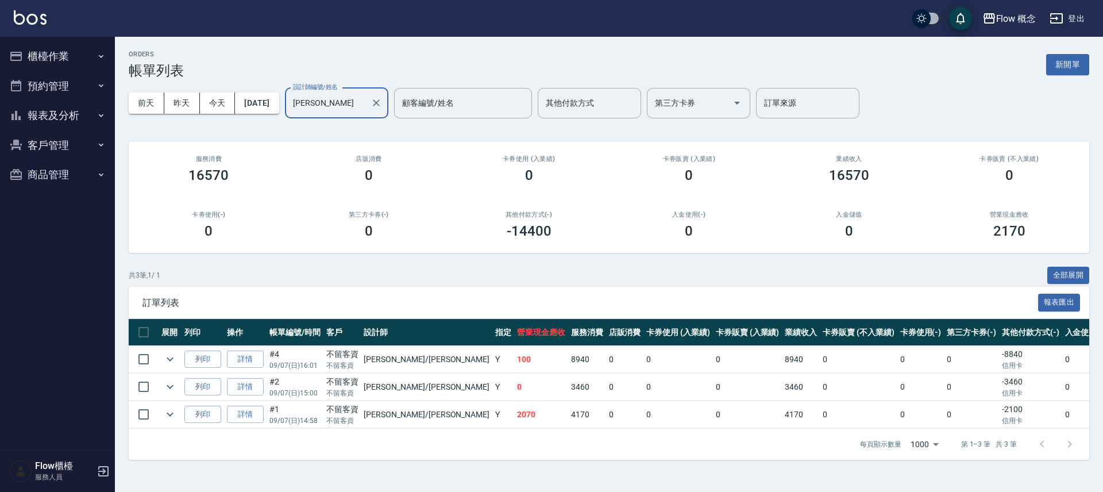
click at [78, 84] on button "預約管理" at bounding box center [58, 86] width 106 height 30
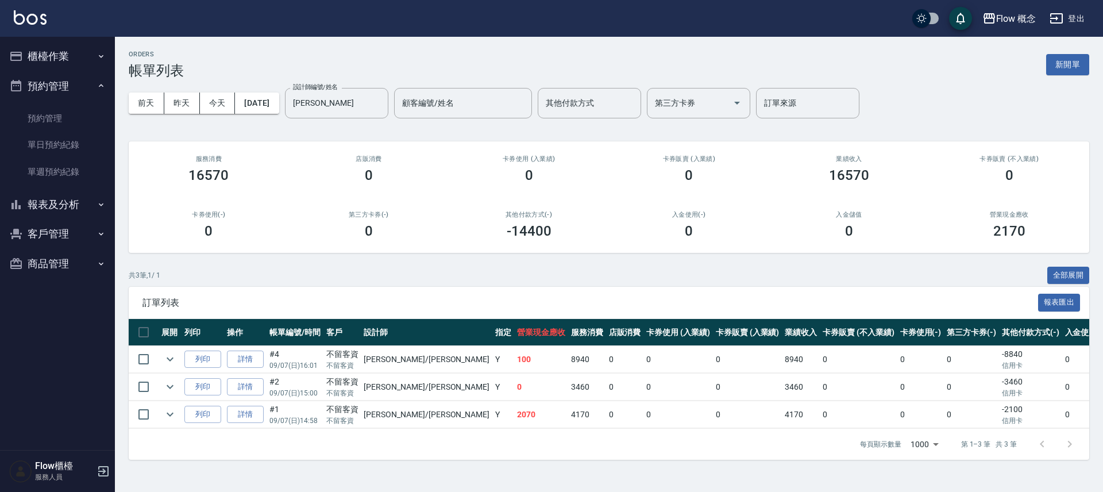
click at [72, 61] on button "櫃檯作業" at bounding box center [58, 56] width 106 height 30
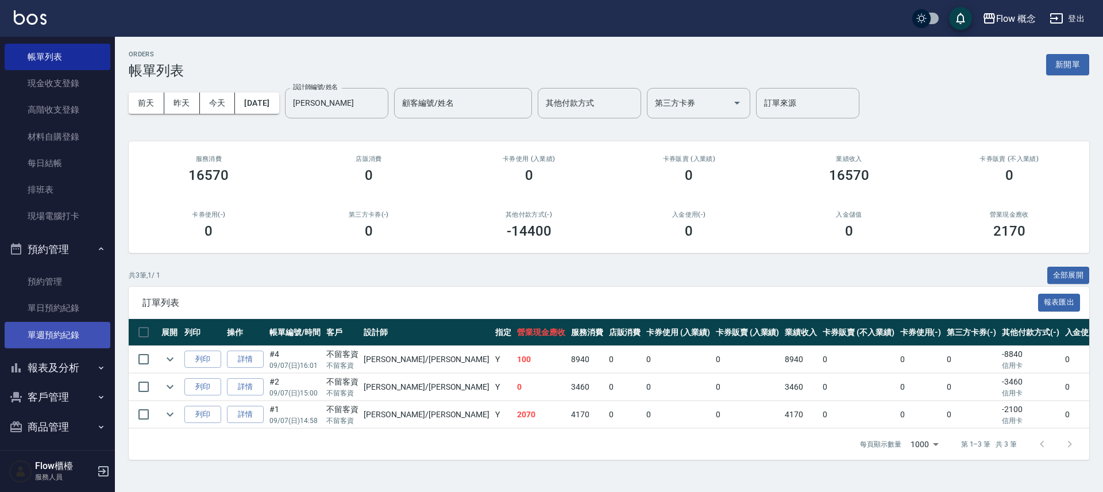
scroll to position [64, 0]
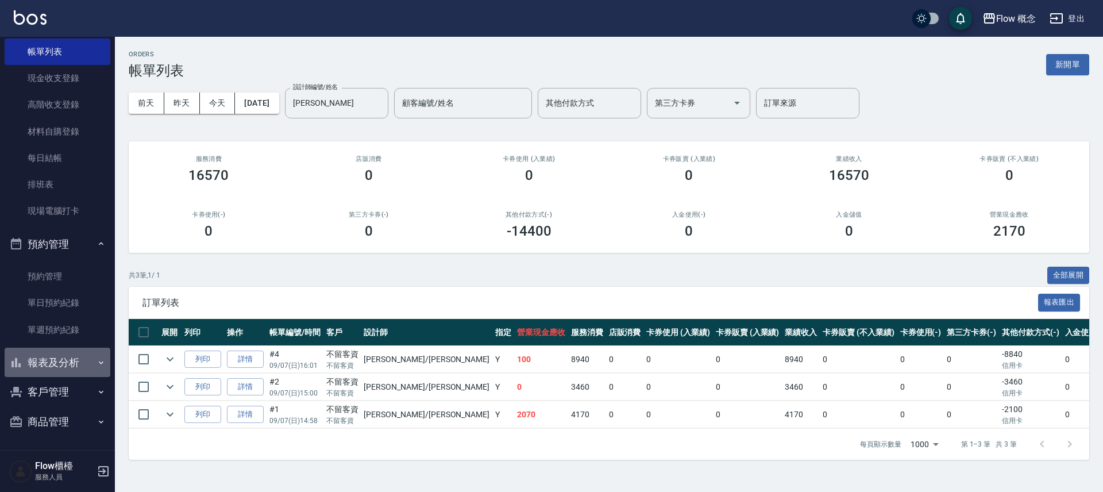
click at [69, 356] on button "報表及分析" at bounding box center [58, 363] width 106 height 30
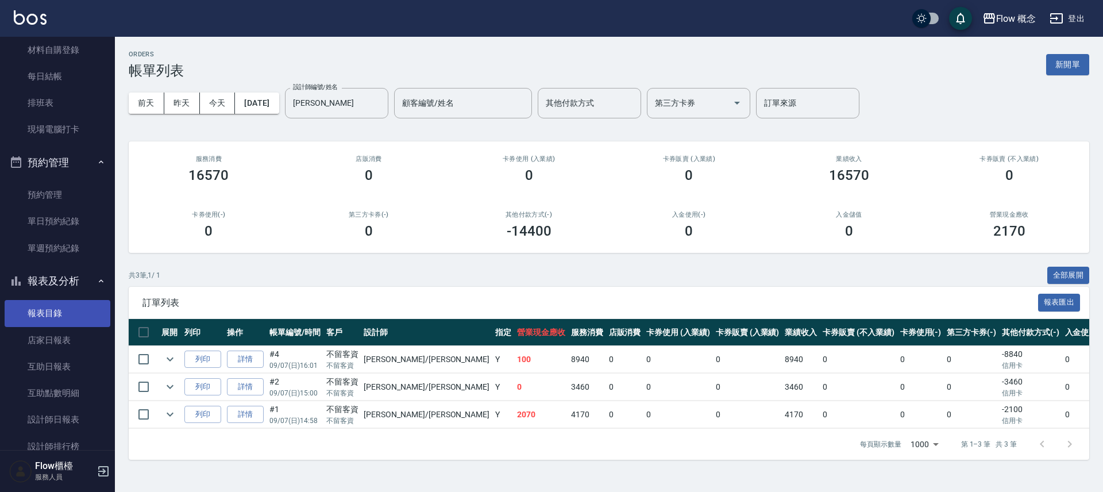
scroll to position [259, 0]
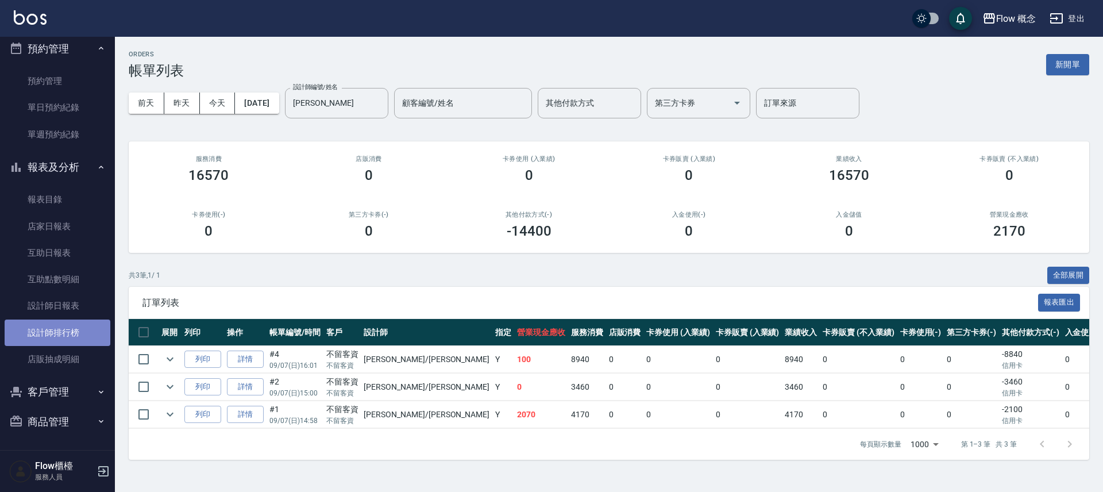
click at [51, 330] on link "設計師排行榜" at bounding box center [58, 332] width 106 height 26
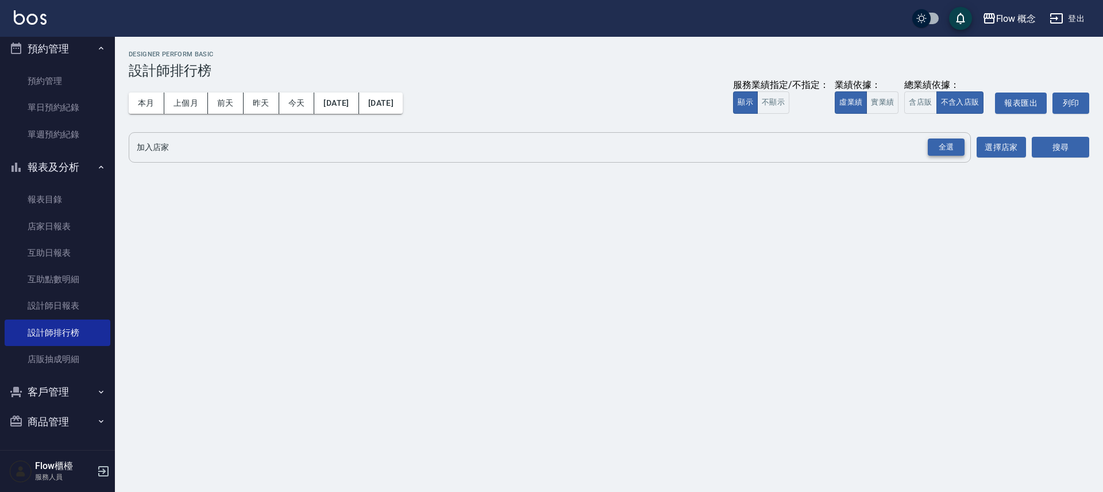
click at [942, 144] on div "全選" at bounding box center [946, 147] width 37 height 18
drag, startPoint x: 1045, startPoint y: 137, endPoint x: 1050, endPoint y: 143, distance: 8.5
click at [1049, 141] on button "搜尋" at bounding box center [1060, 147] width 57 height 21
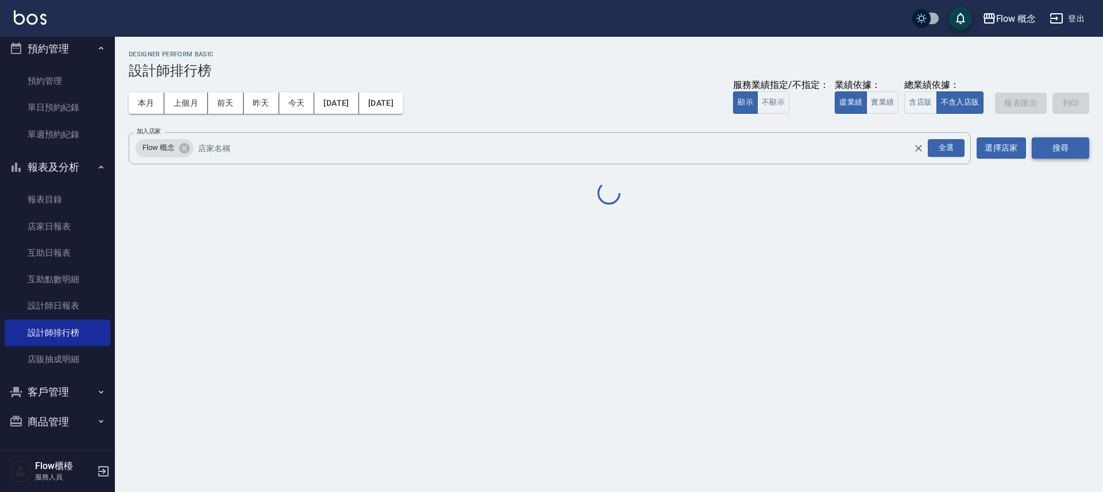
click at [1050, 143] on button "搜尋" at bounding box center [1060, 147] width 57 height 21
